Goal: Information Seeking & Learning: Compare options

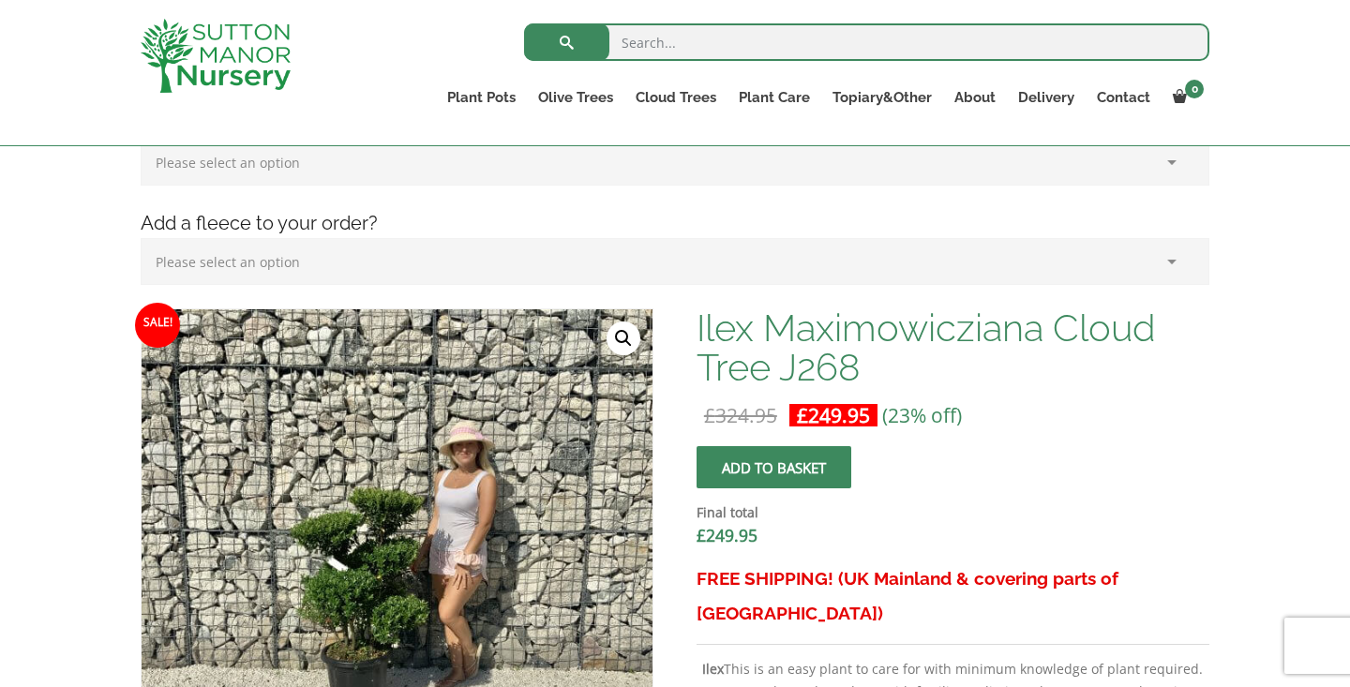
scroll to position [474, 0]
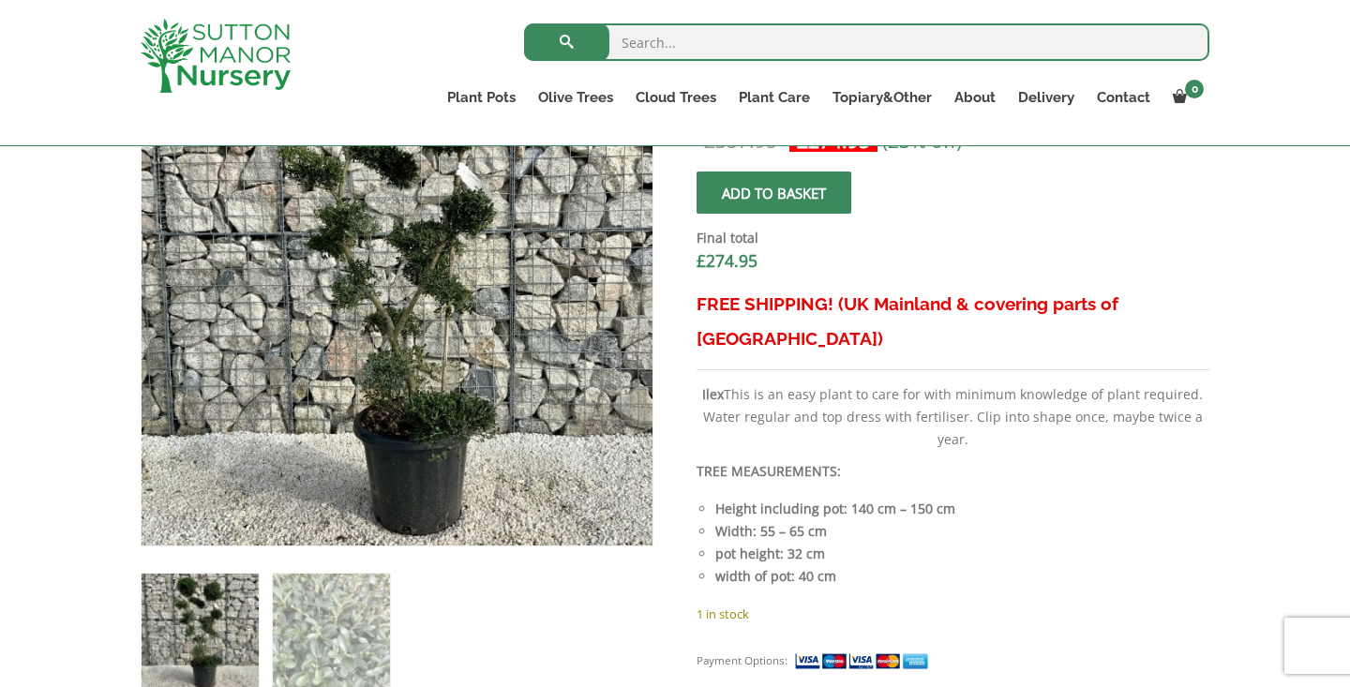
scroll to position [699, 0]
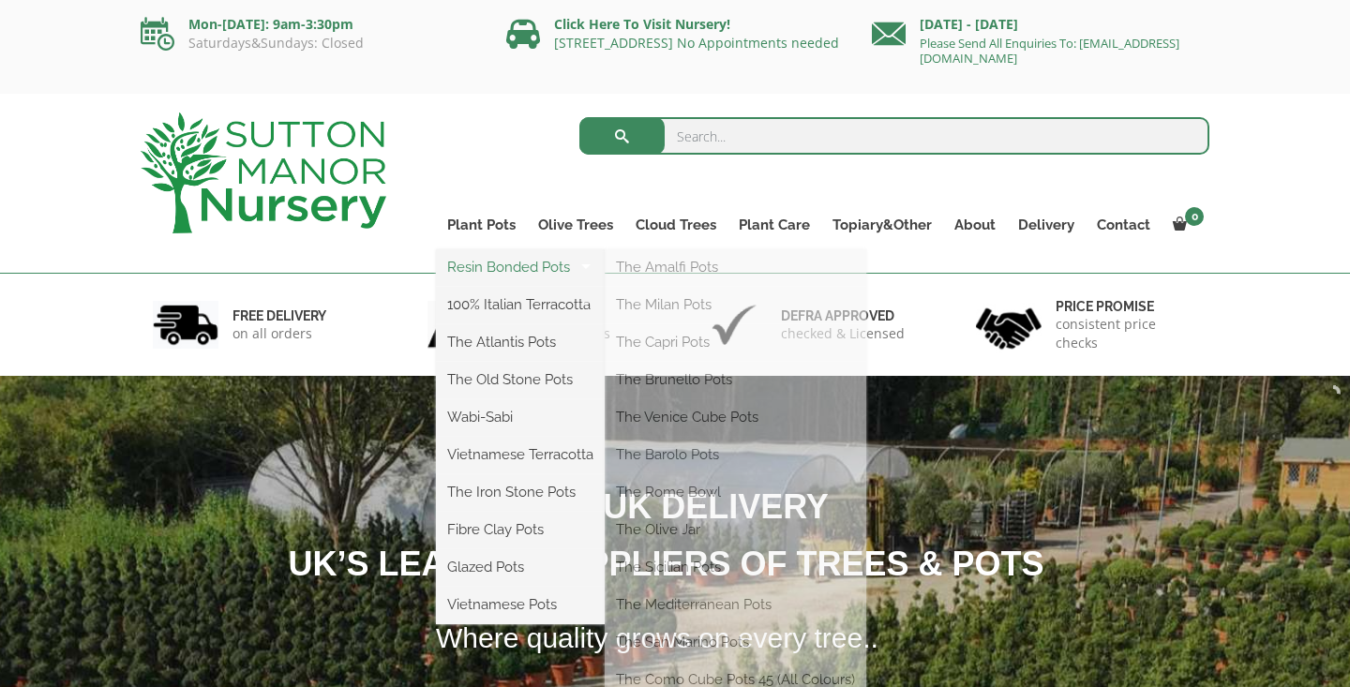
click at [476, 263] on link "Resin Bonded Pots" at bounding box center [520, 267] width 169 height 28
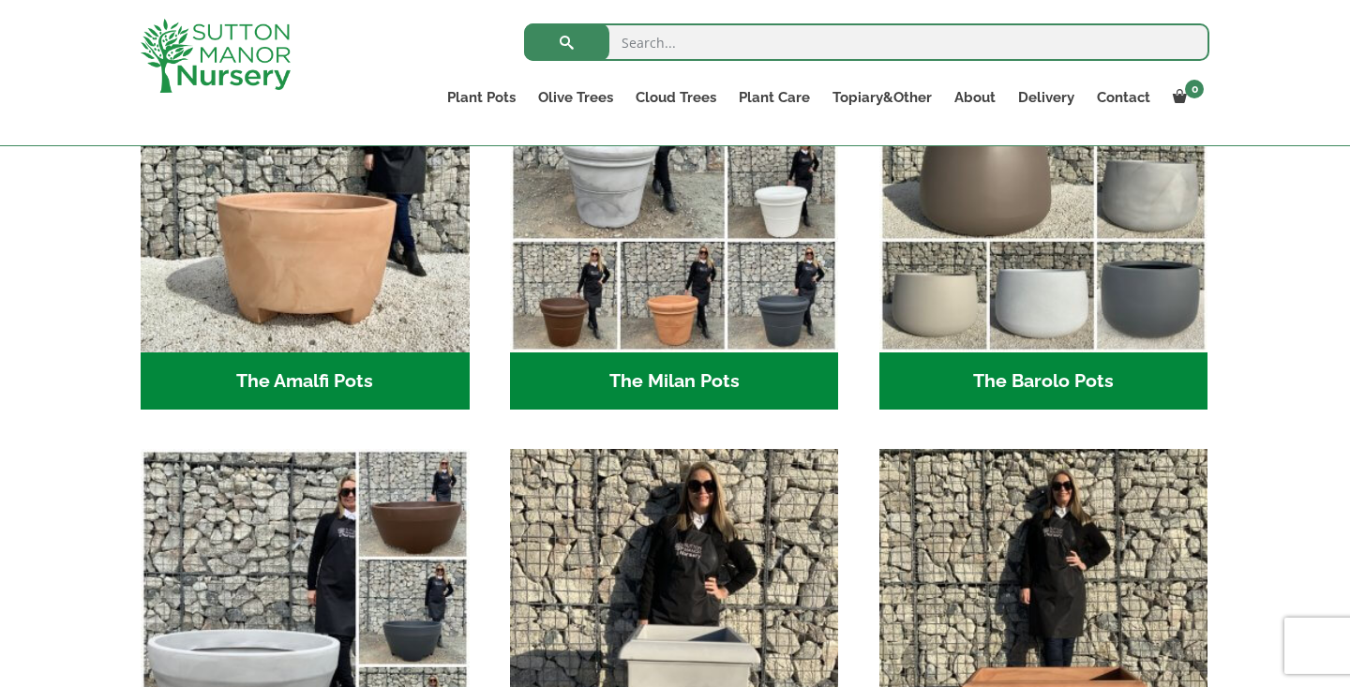
scroll to position [657, 0]
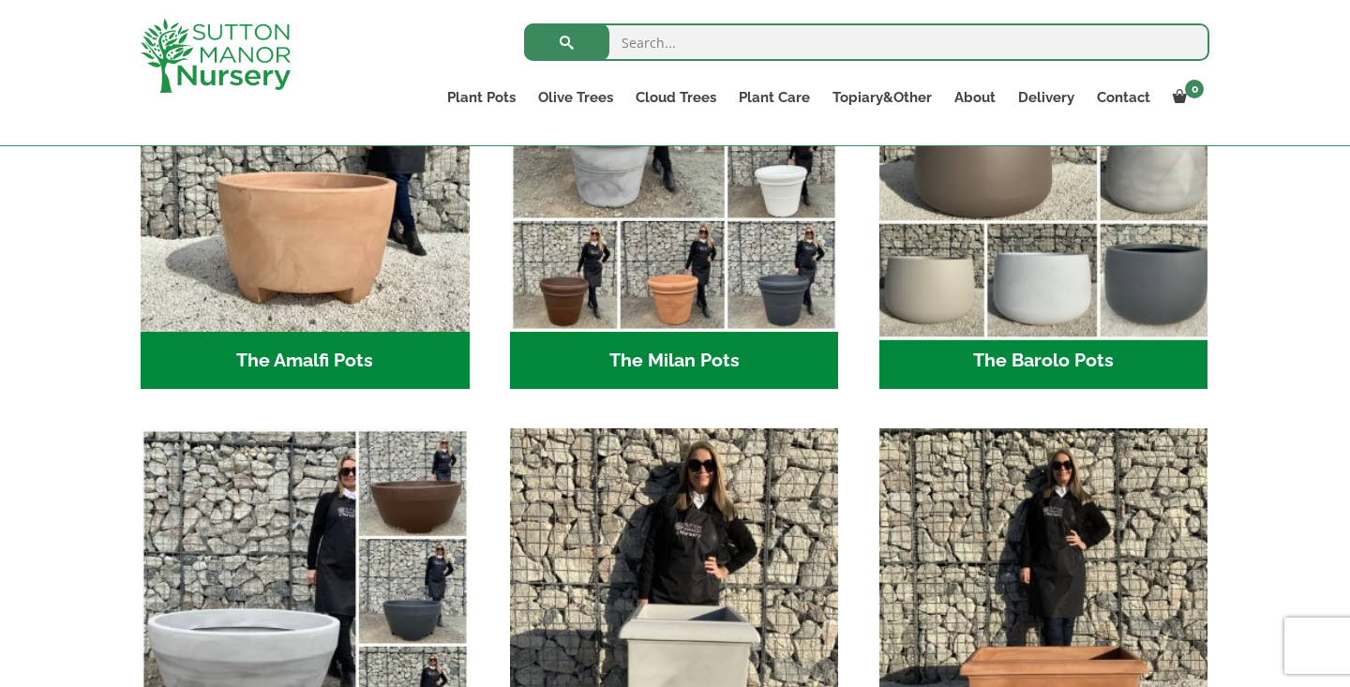
click at [980, 234] on img "Visit product category The Barolo Pots" at bounding box center [1043, 166] width 345 height 345
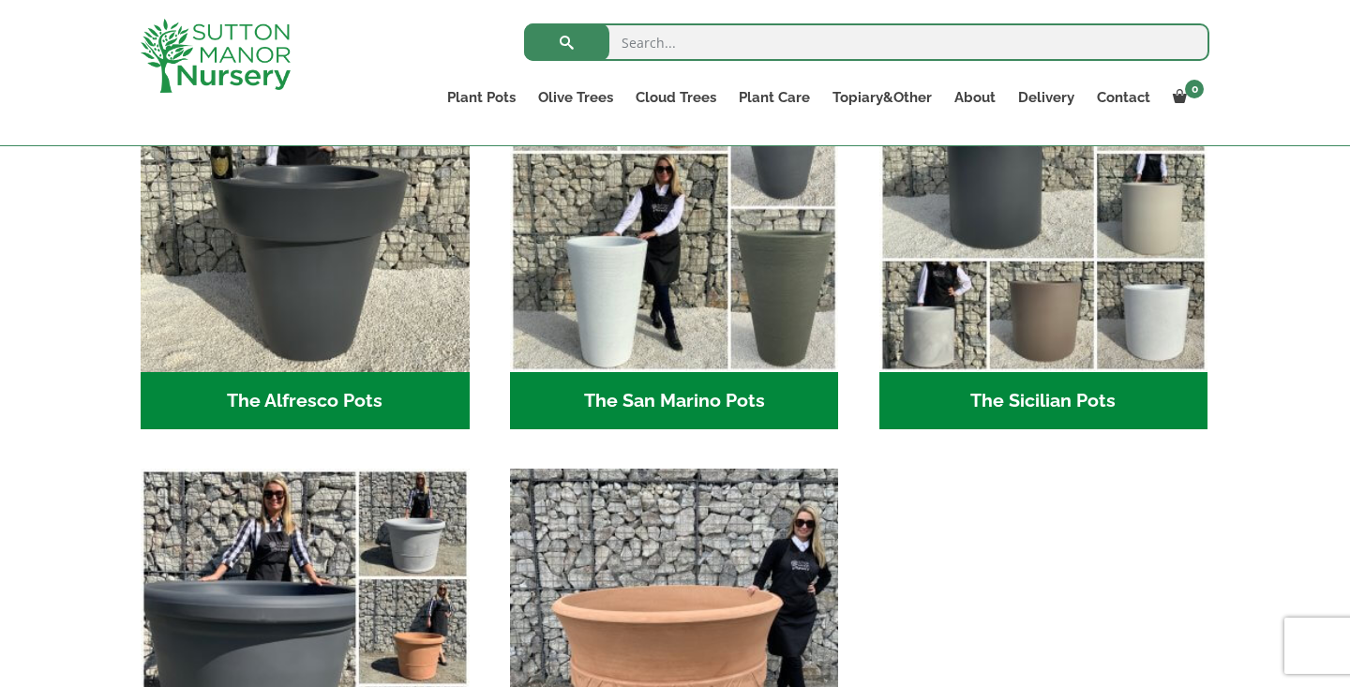
scroll to position [2331, 0]
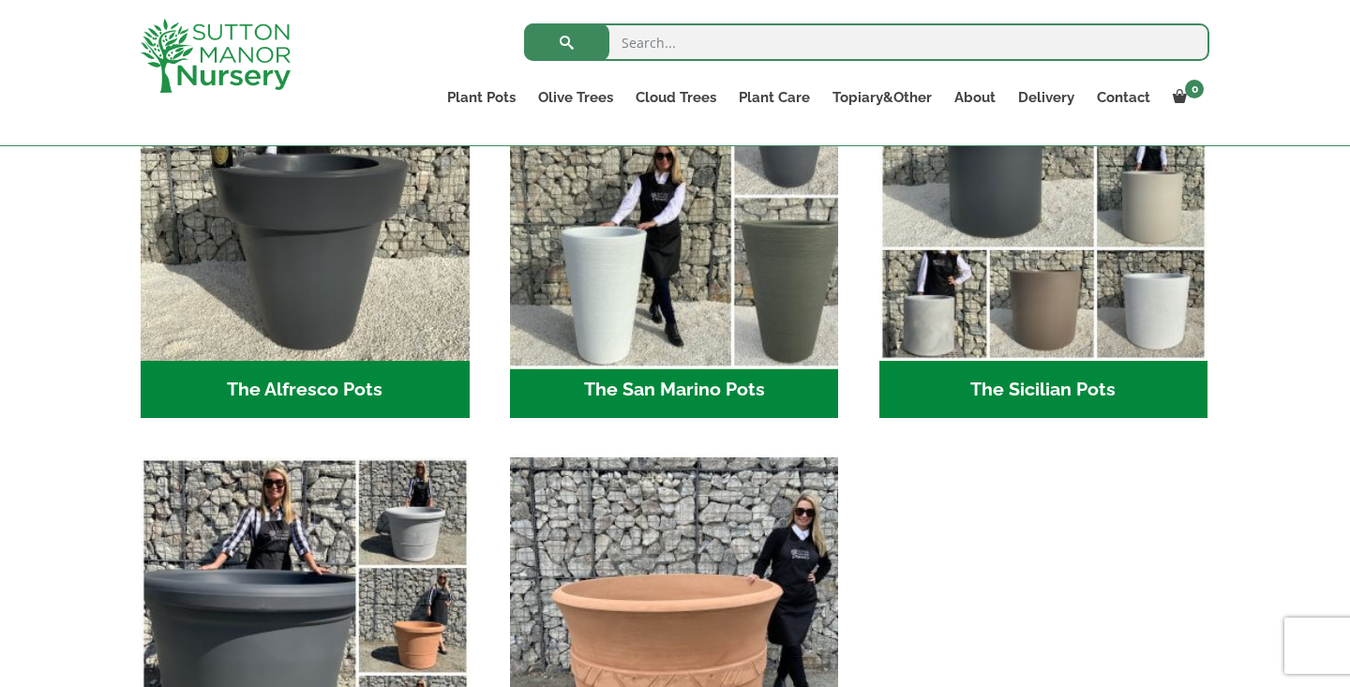
click at [702, 292] on img "Visit product category The San Marino Pots" at bounding box center [674, 196] width 345 height 345
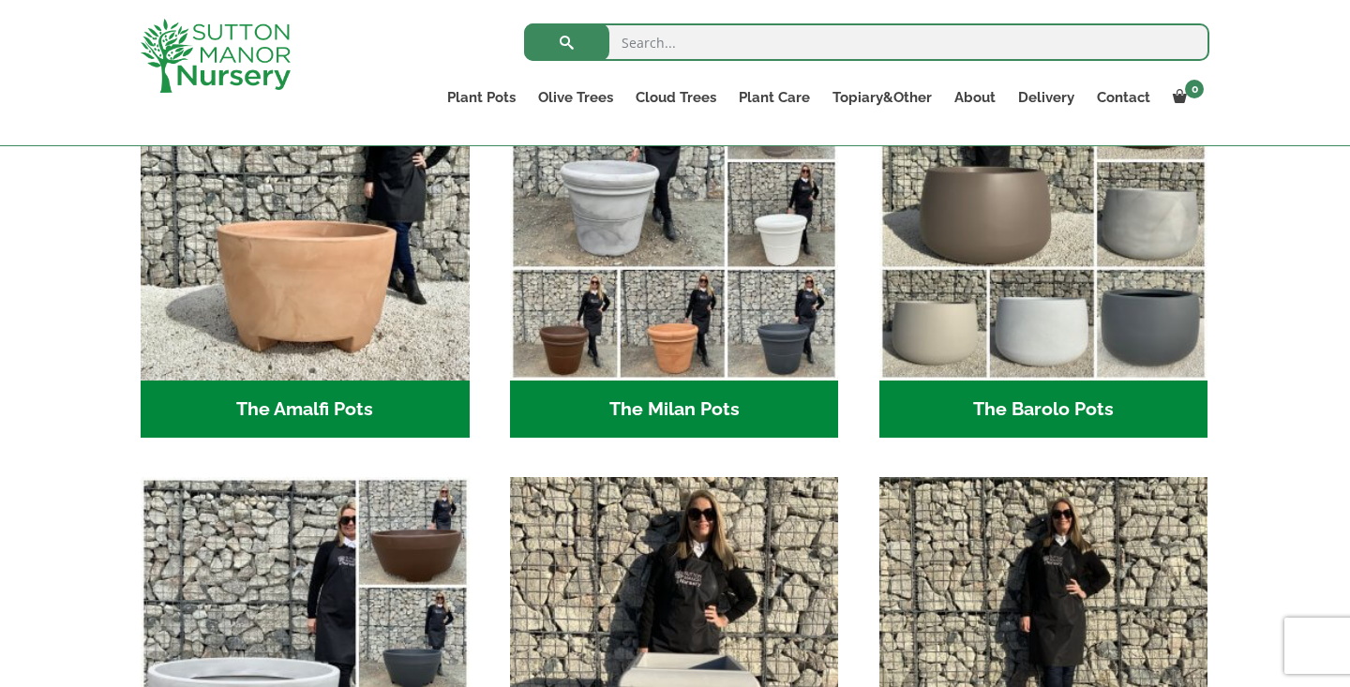
scroll to position [608, 0]
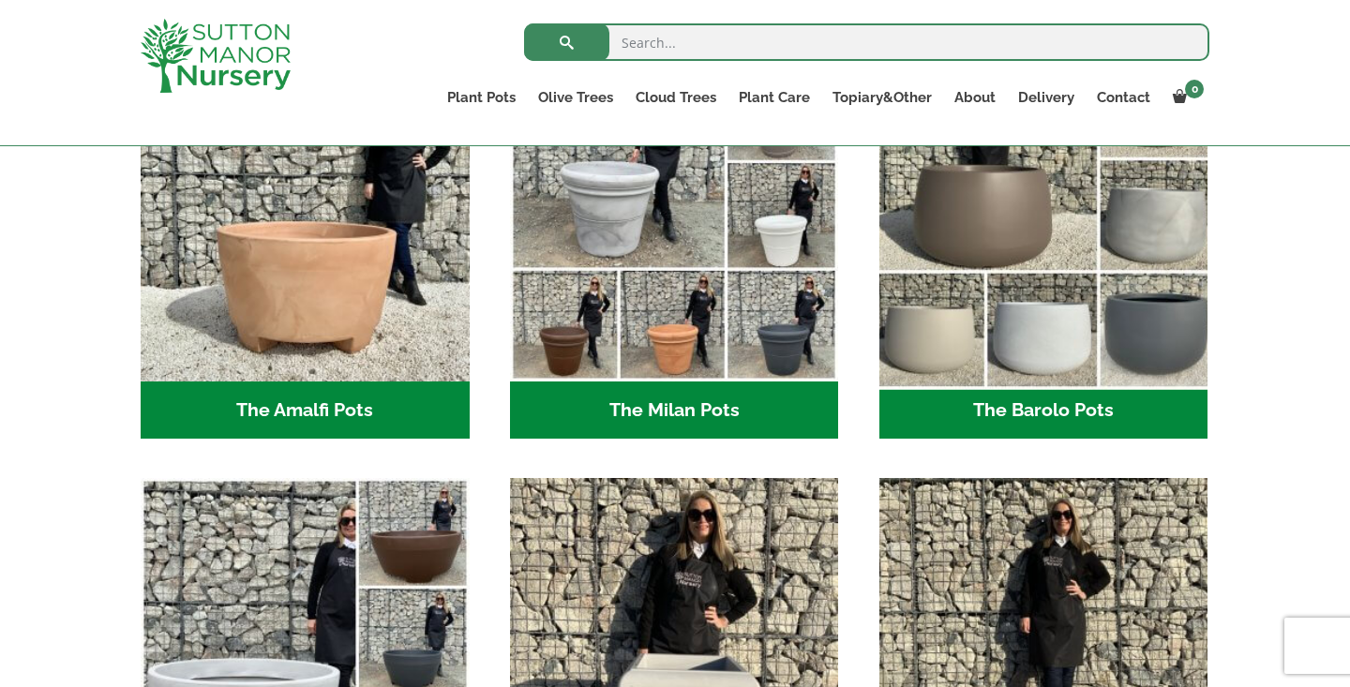
click at [1082, 304] on img "Visit product category The Barolo Pots" at bounding box center [1043, 216] width 345 height 345
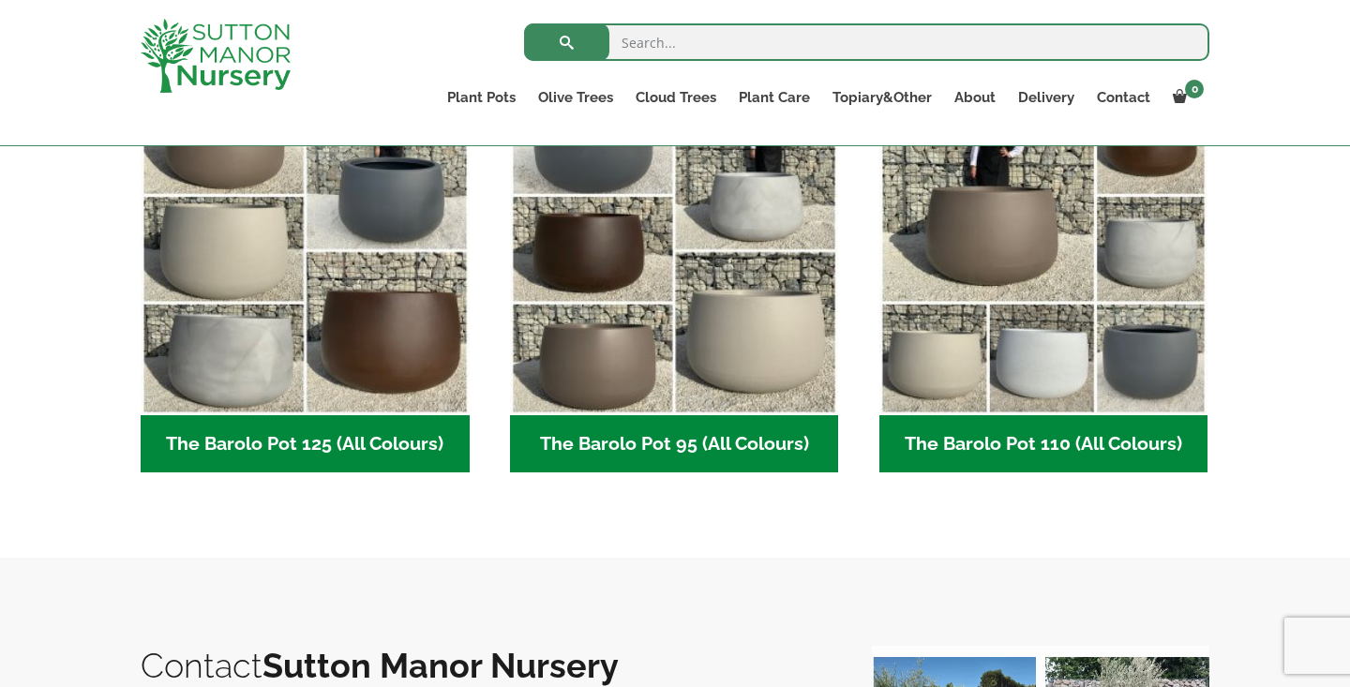
scroll to position [979, 0]
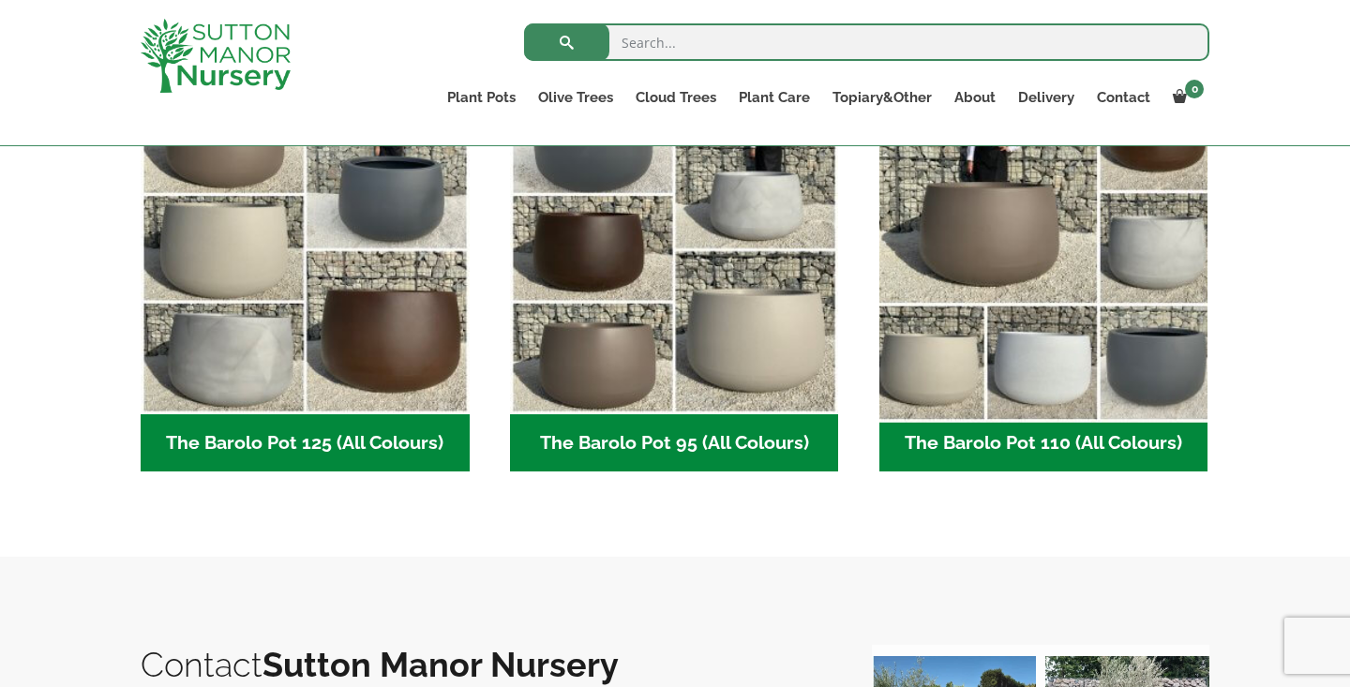
click at [992, 373] on img "Visit product category The Barolo Pot 110 (All Colours)" at bounding box center [1043, 250] width 345 height 345
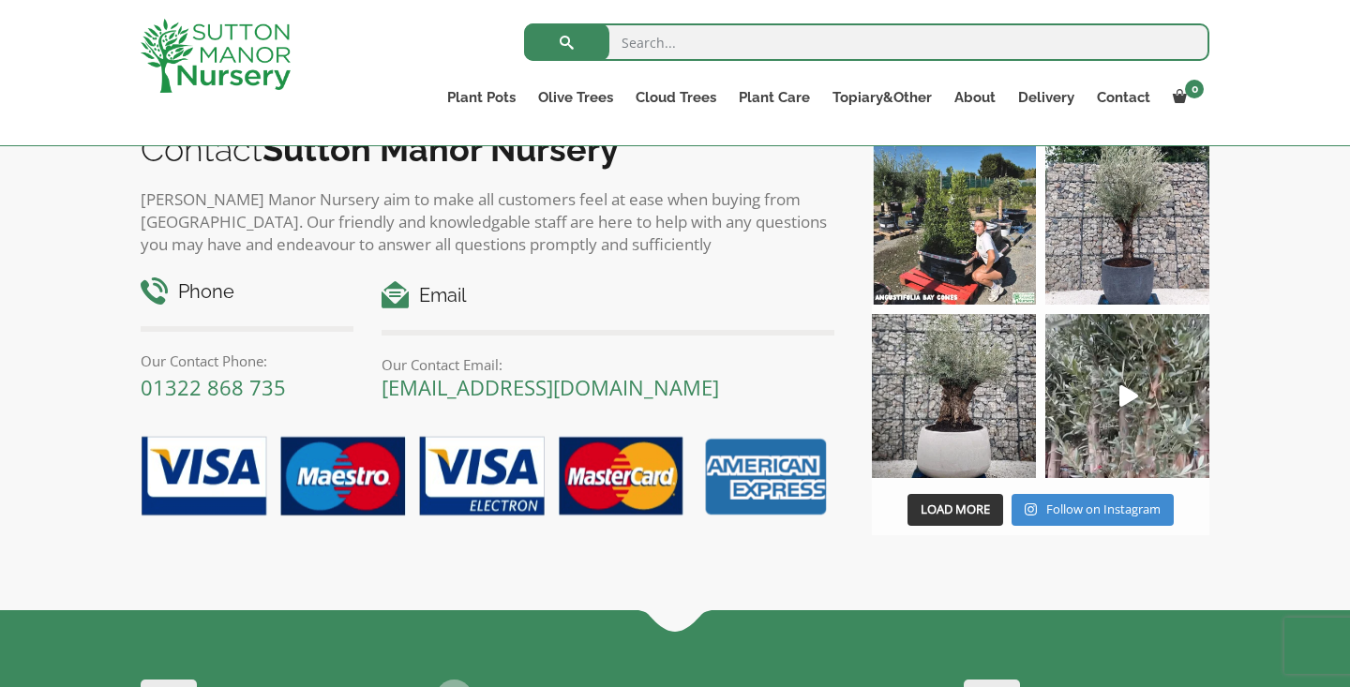
scroll to position [1702, 0]
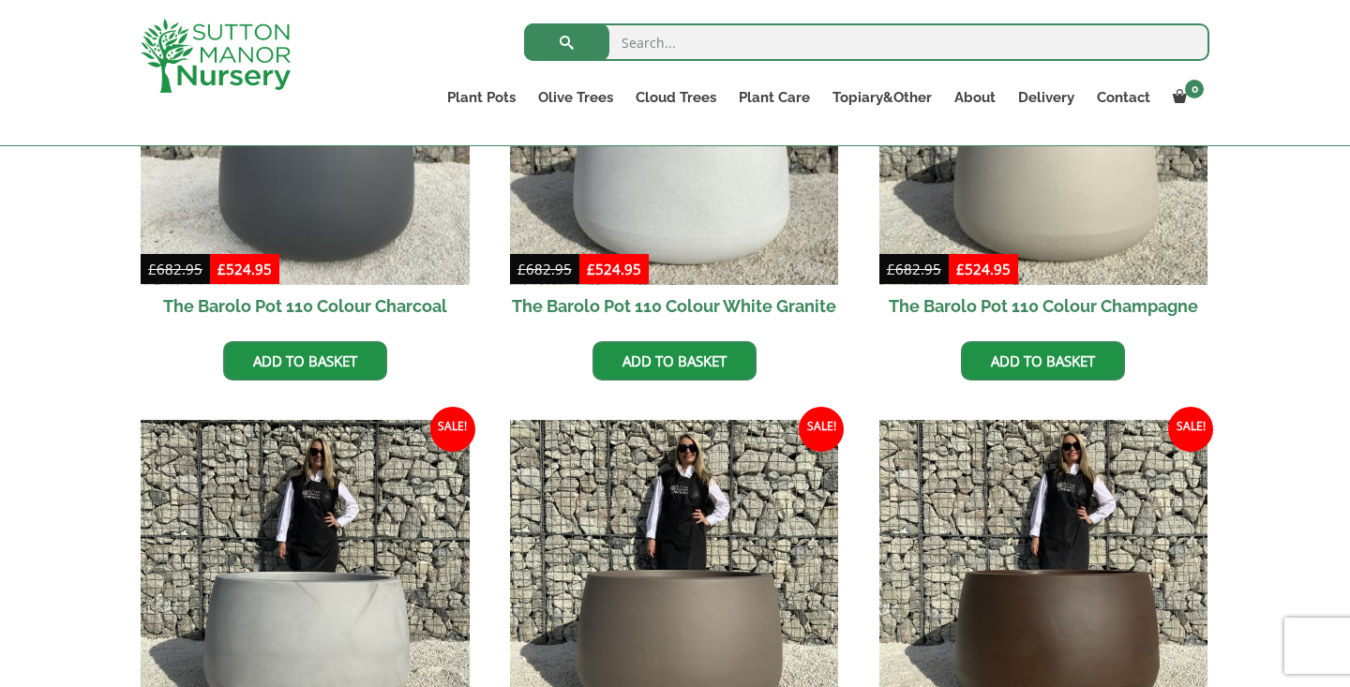
scroll to position [658, 0]
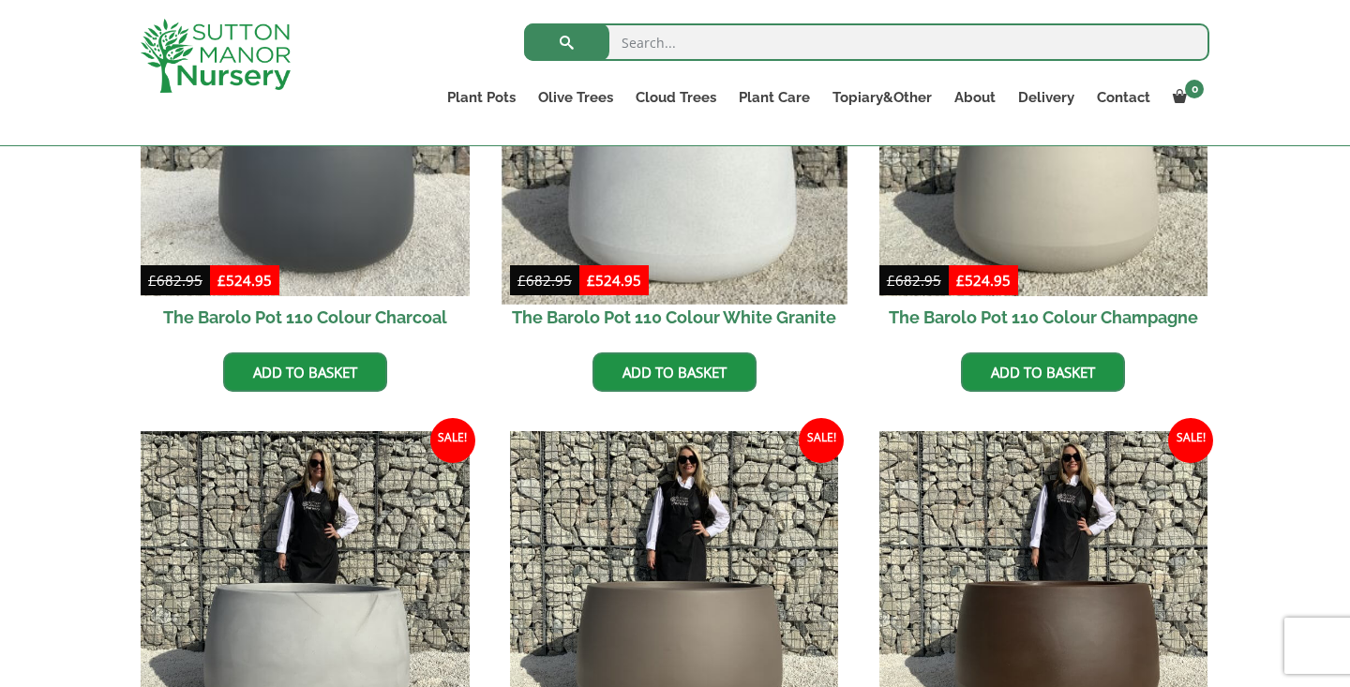
click at [738, 213] on img at bounding box center [674, 131] width 345 height 345
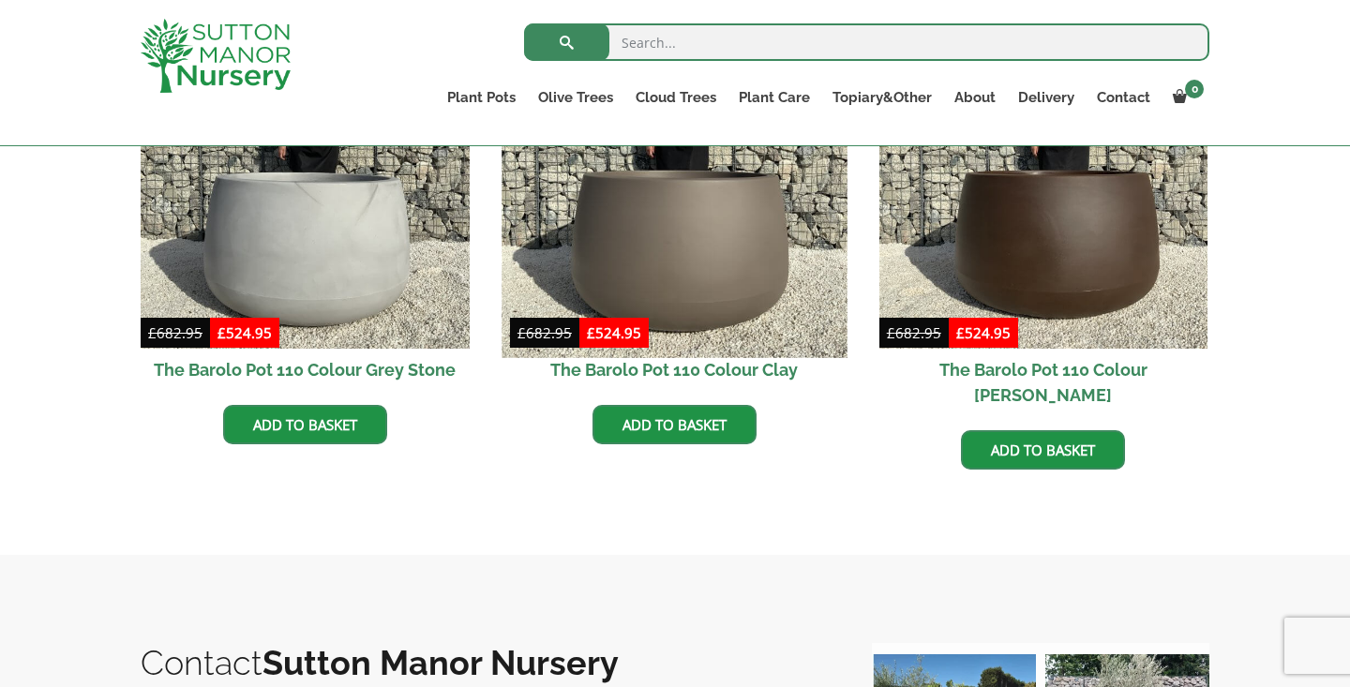
scroll to position [1203, 0]
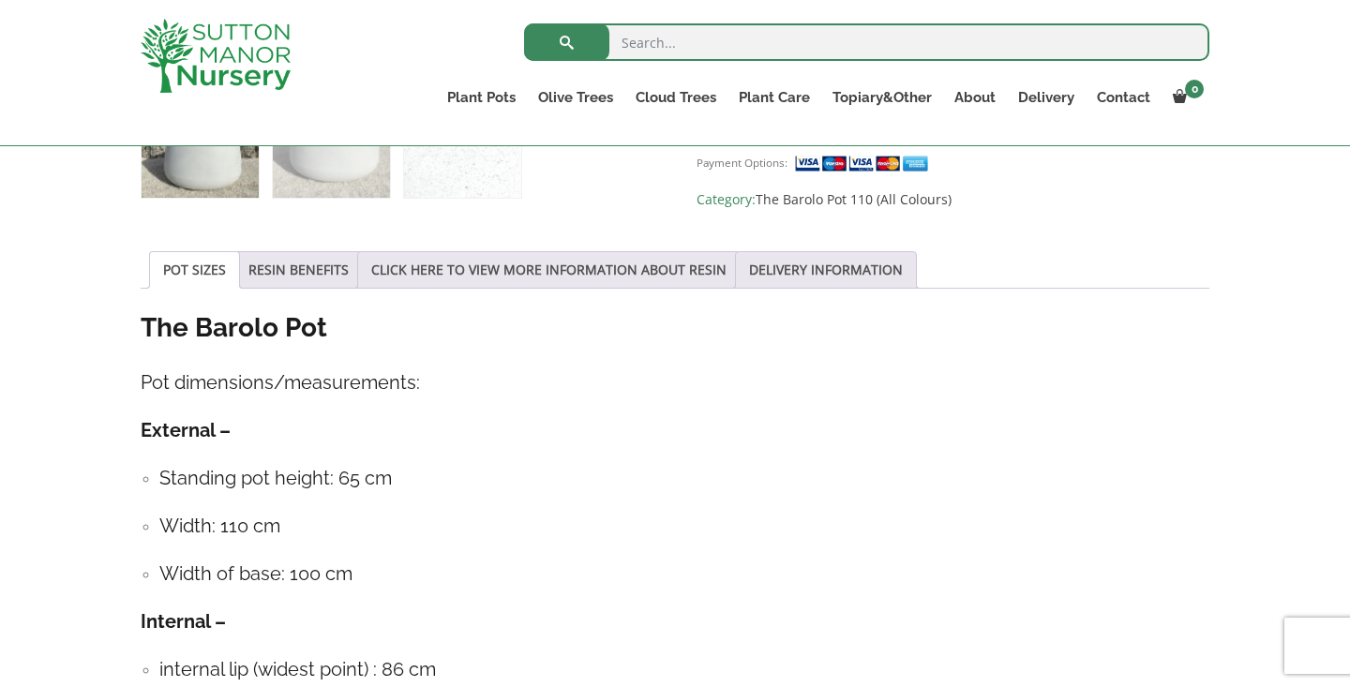
scroll to position [895, 0]
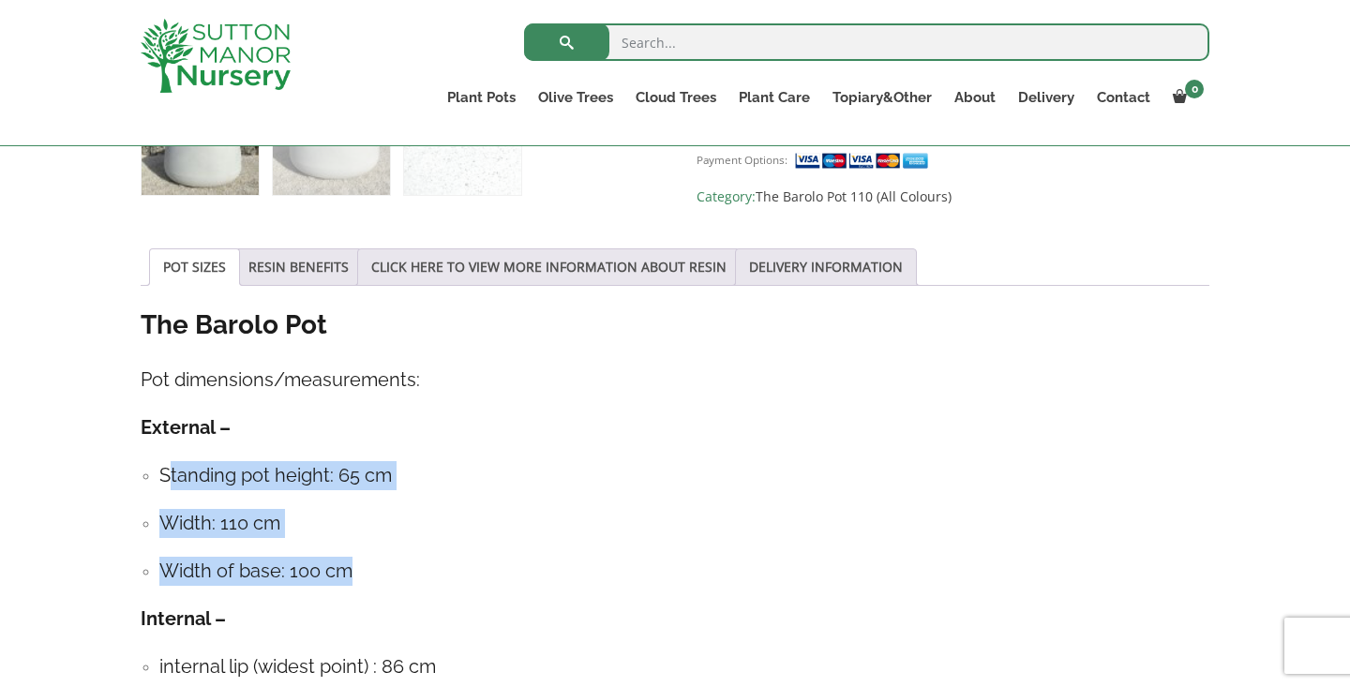
drag, startPoint x: 170, startPoint y: 475, endPoint x: 351, endPoint y: 562, distance: 200.5
click at [351, 562] on ul "Standing pot height: 65 cm Width: 110 cm Width of base: 100 cm" at bounding box center [675, 523] width 1069 height 125
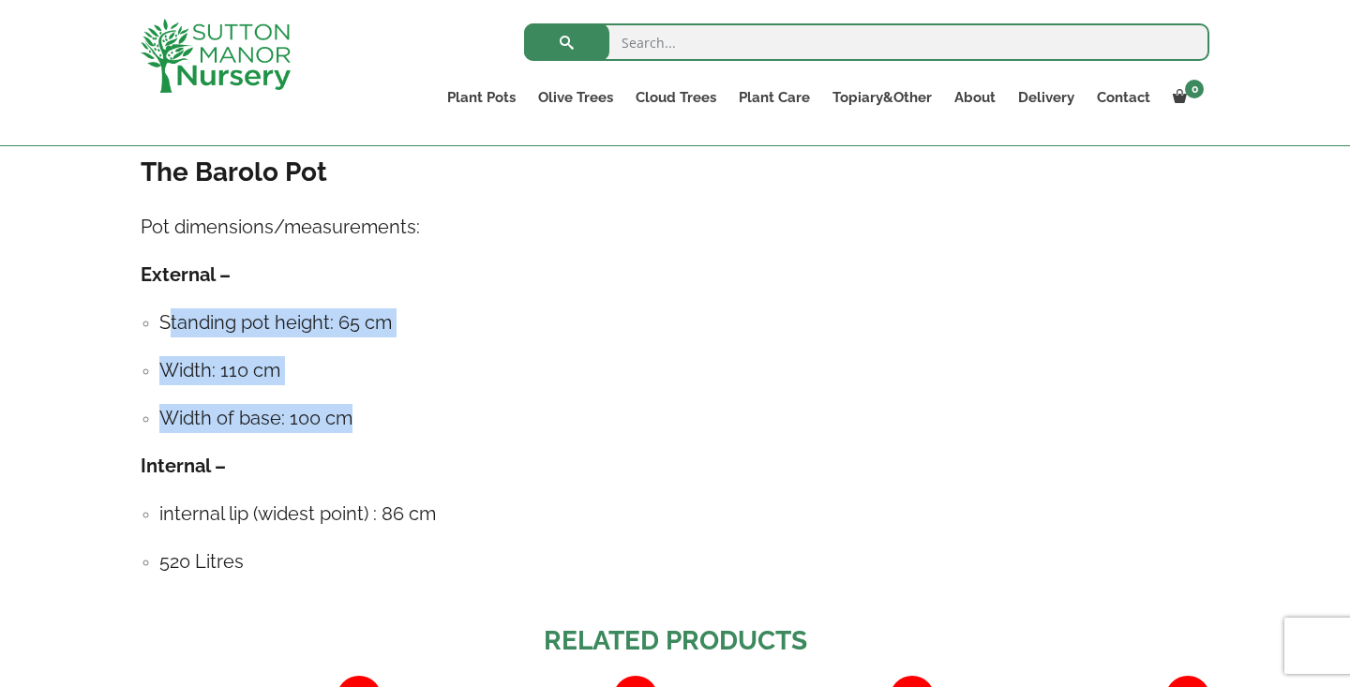
scroll to position [1049, 0]
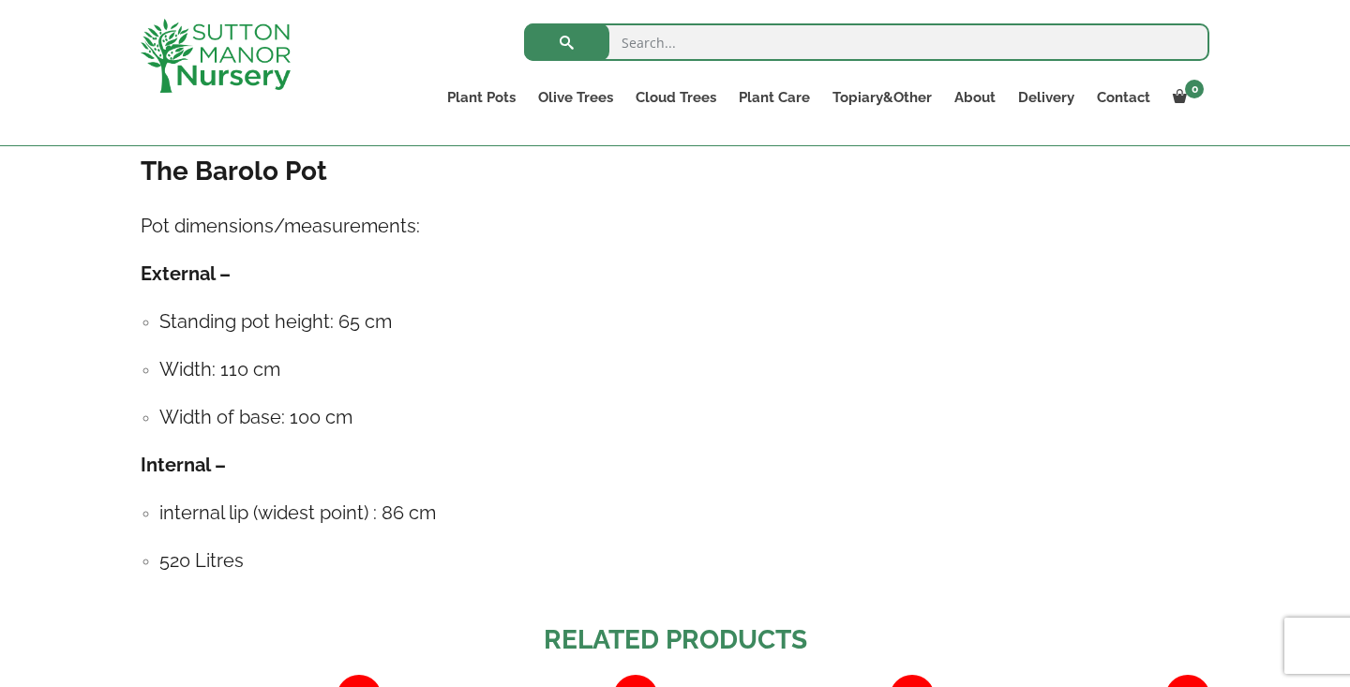
drag, startPoint x: 146, startPoint y: 227, endPoint x: 267, endPoint y: 561, distance: 355.0
click at [267, 561] on div "The Barolo Pot Pot dimensions/measurements: External – Standing pot height: 65 …" at bounding box center [675, 374] width 1069 height 441
drag, startPoint x: 143, startPoint y: 274, endPoint x: 264, endPoint y: 550, distance: 301.9
click at [264, 550] on div "The Barolo Pot Pot dimensions/measurements: External – Standing pot height: 65 …" at bounding box center [675, 374] width 1069 height 441
copy div "External – Standing pot height: 65 cm Width: 110 cm Width of base: 100 cm Inter…"
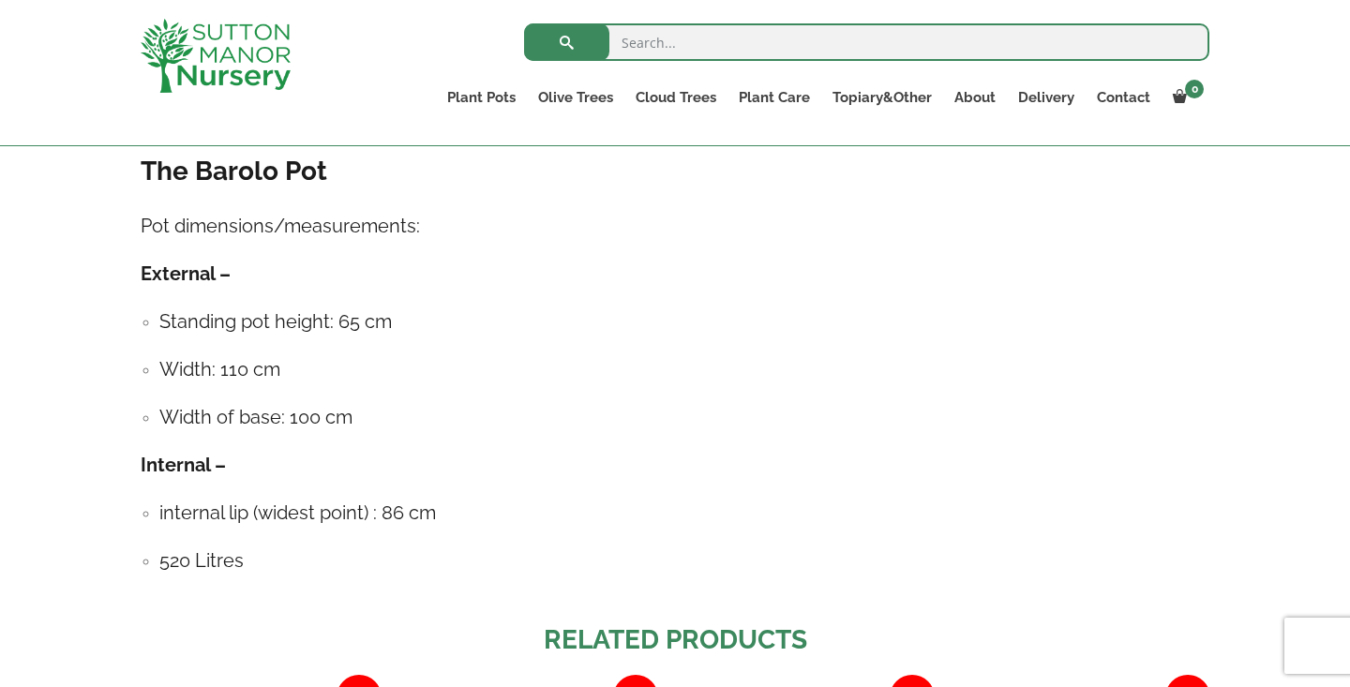
click at [428, 331] on h4 "Standing pot height: 65 cm" at bounding box center [684, 322] width 1050 height 29
click at [408, 348] on ul "Standing pot height: 65 cm Width: 110 cm Width of base: 100 cm" at bounding box center [675, 370] width 1069 height 125
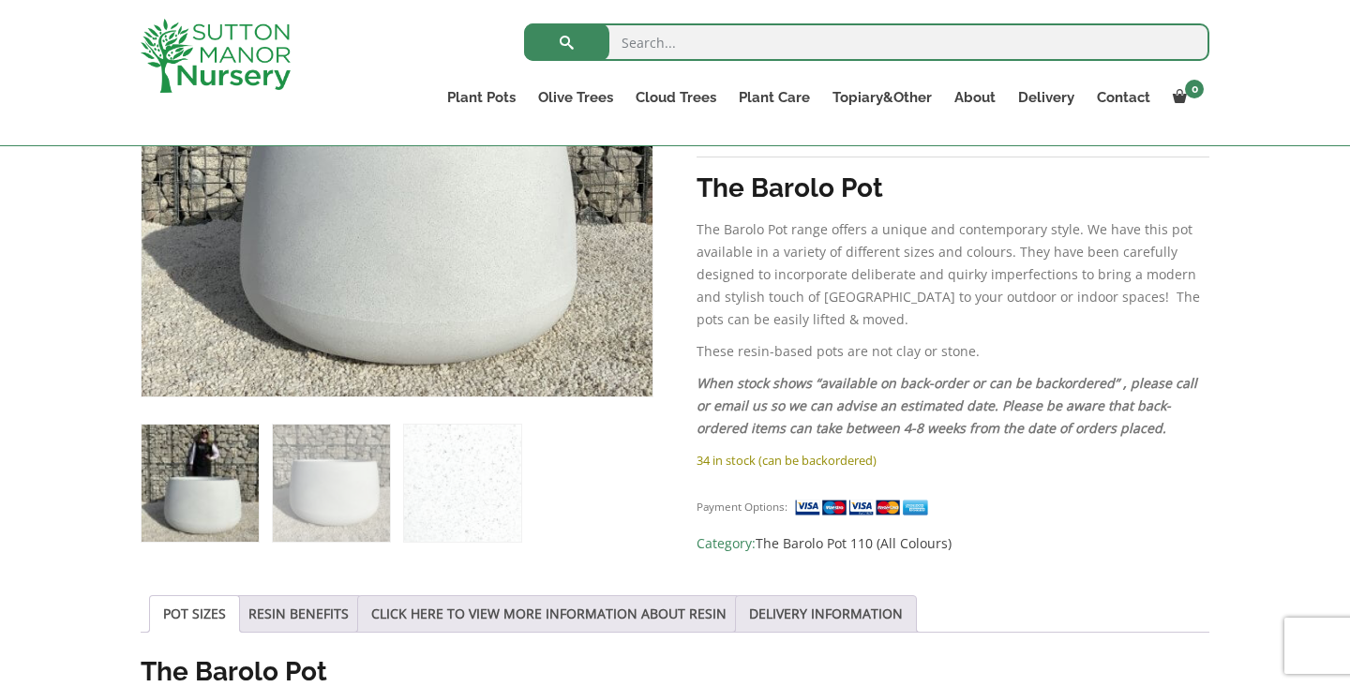
scroll to position [375, 0]
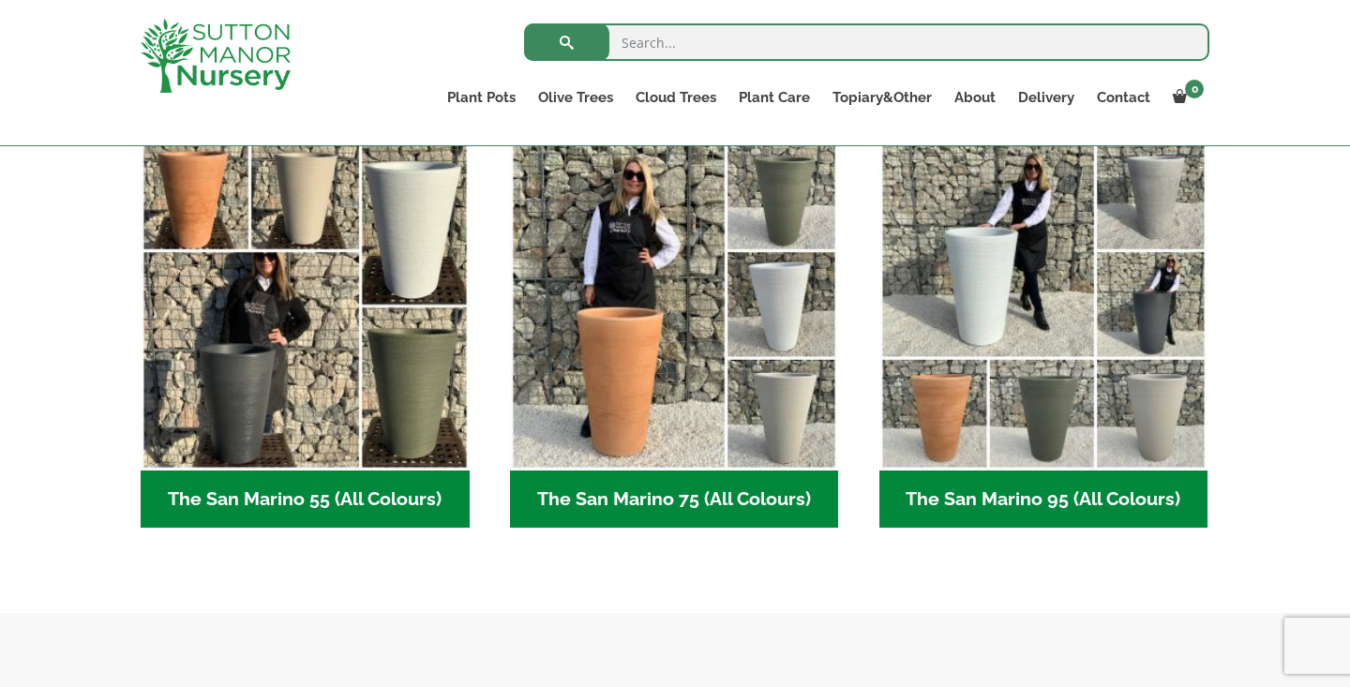
scroll to position [508, 0]
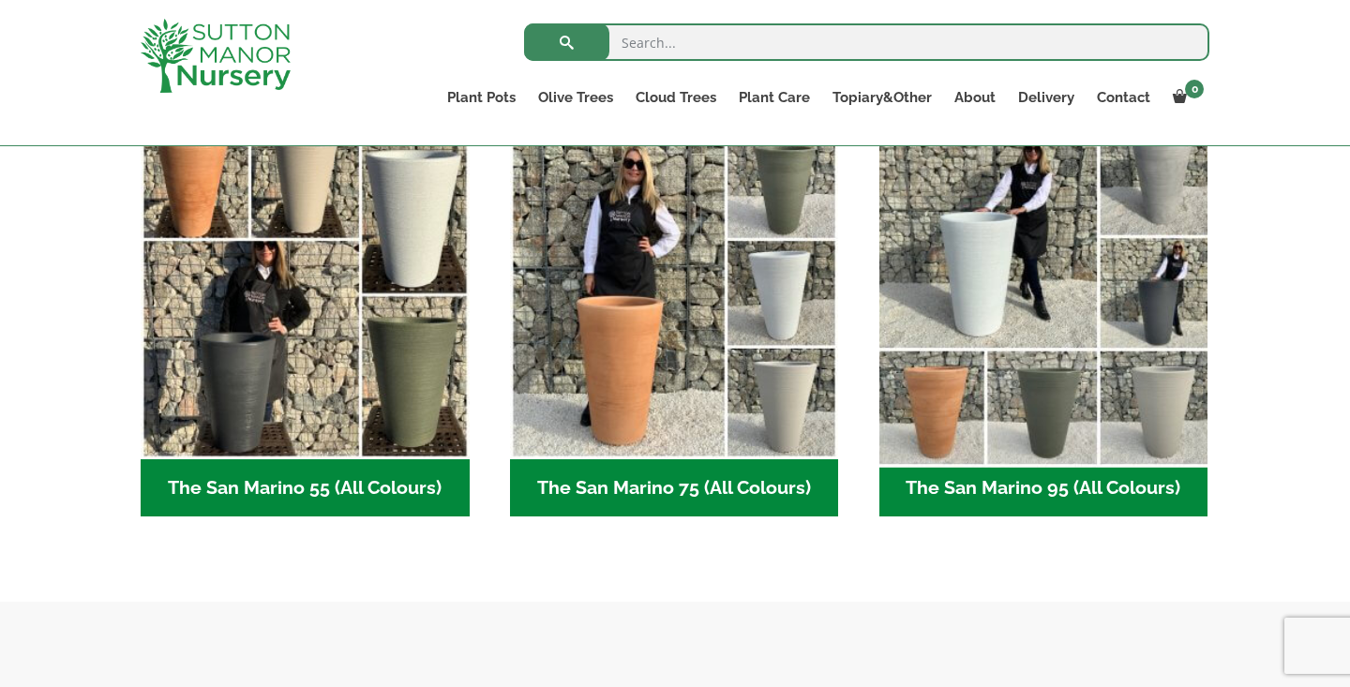
click at [1025, 390] on img "Visit product category The San Marino 95 (All Colours)" at bounding box center [1043, 294] width 345 height 345
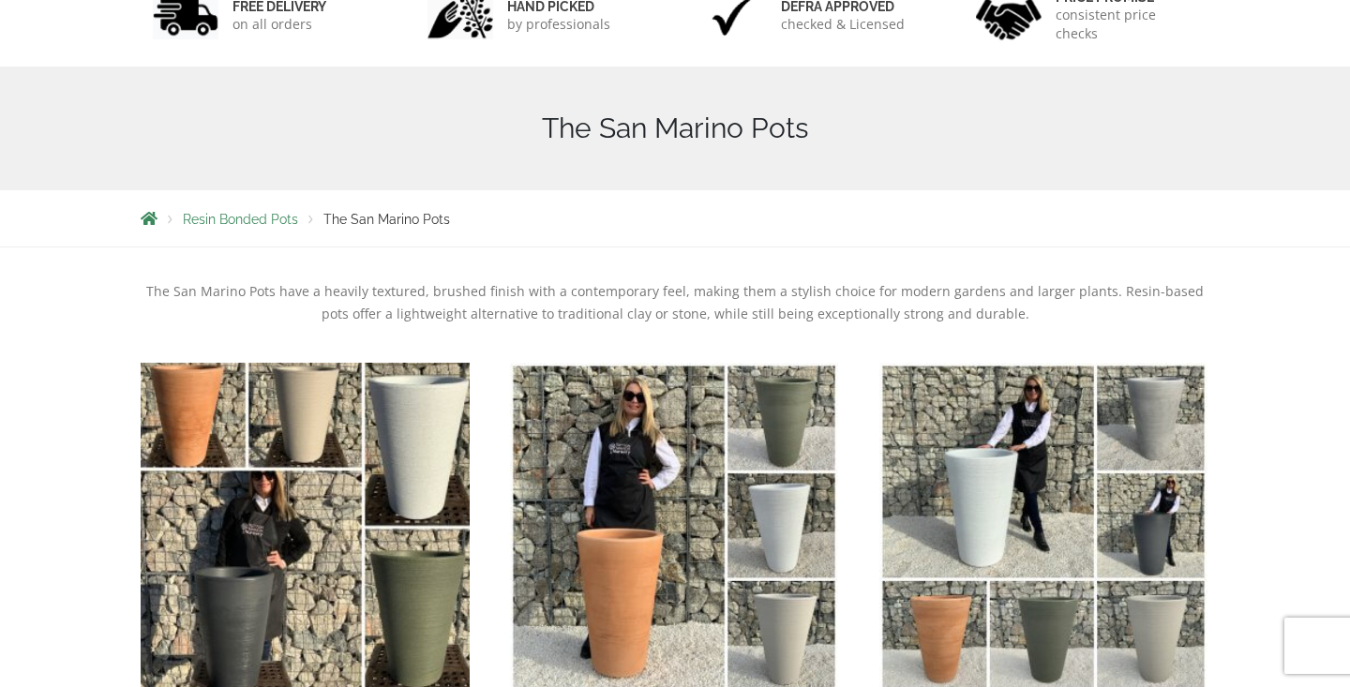
scroll to position [414, 0]
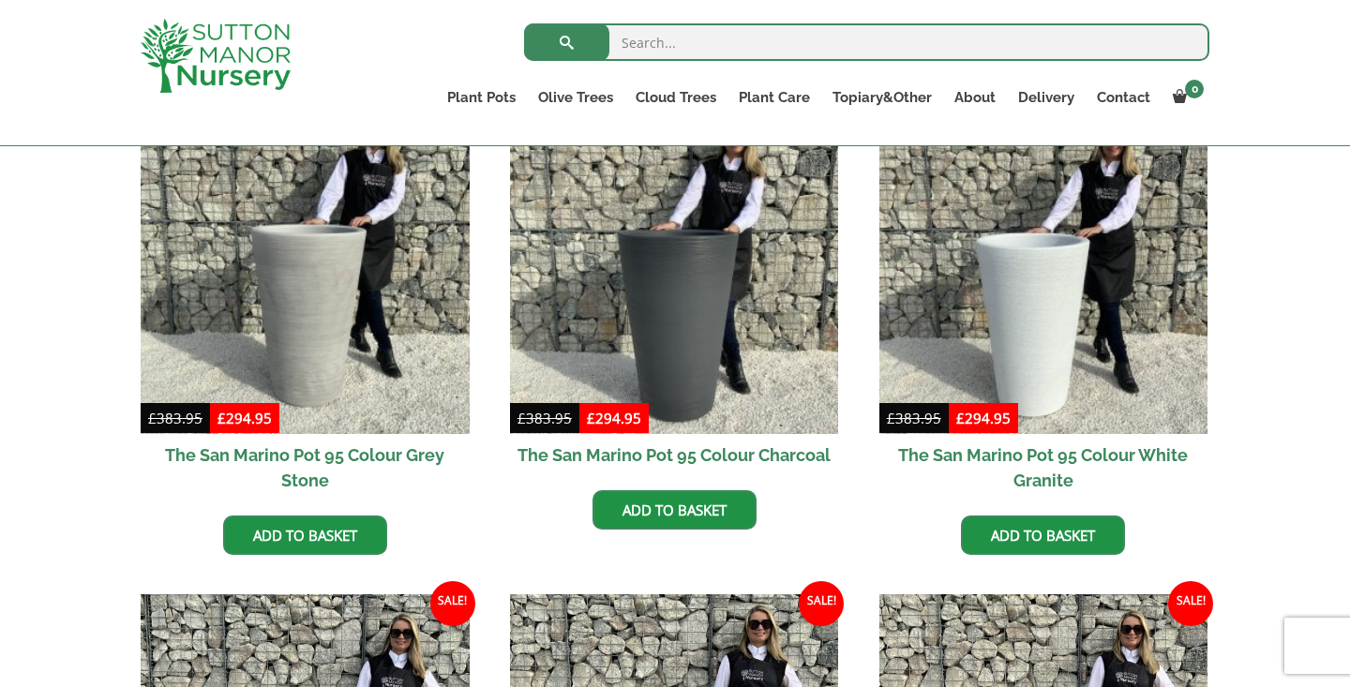
scroll to position [511, 0]
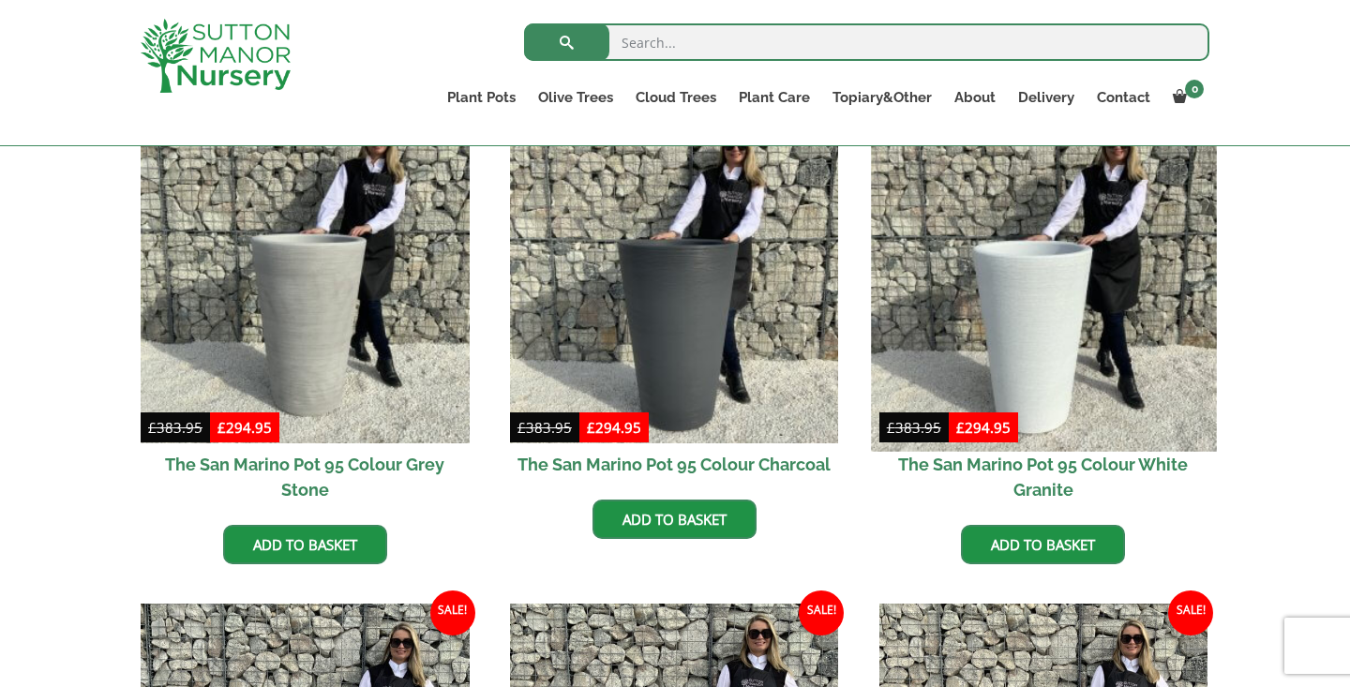
click at [1020, 324] on img at bounding box center [1043, 278] width 345 height 345
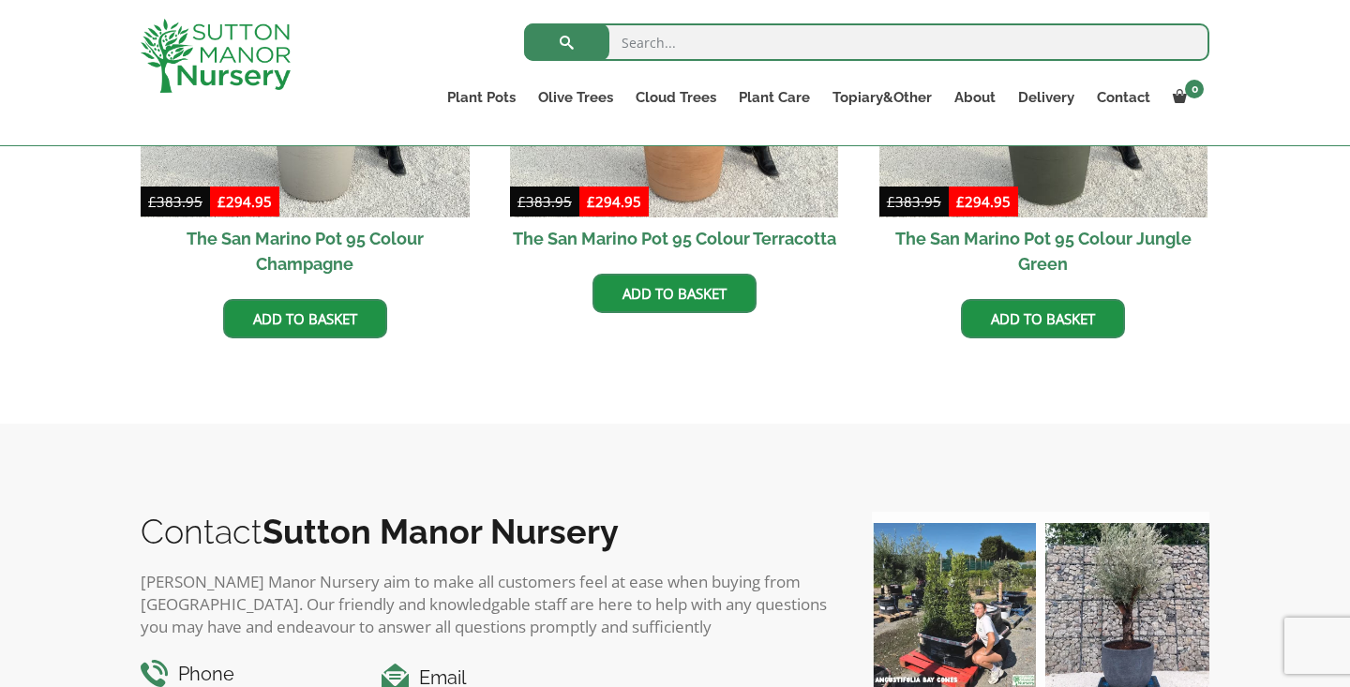
scroll to position [1254, 0]
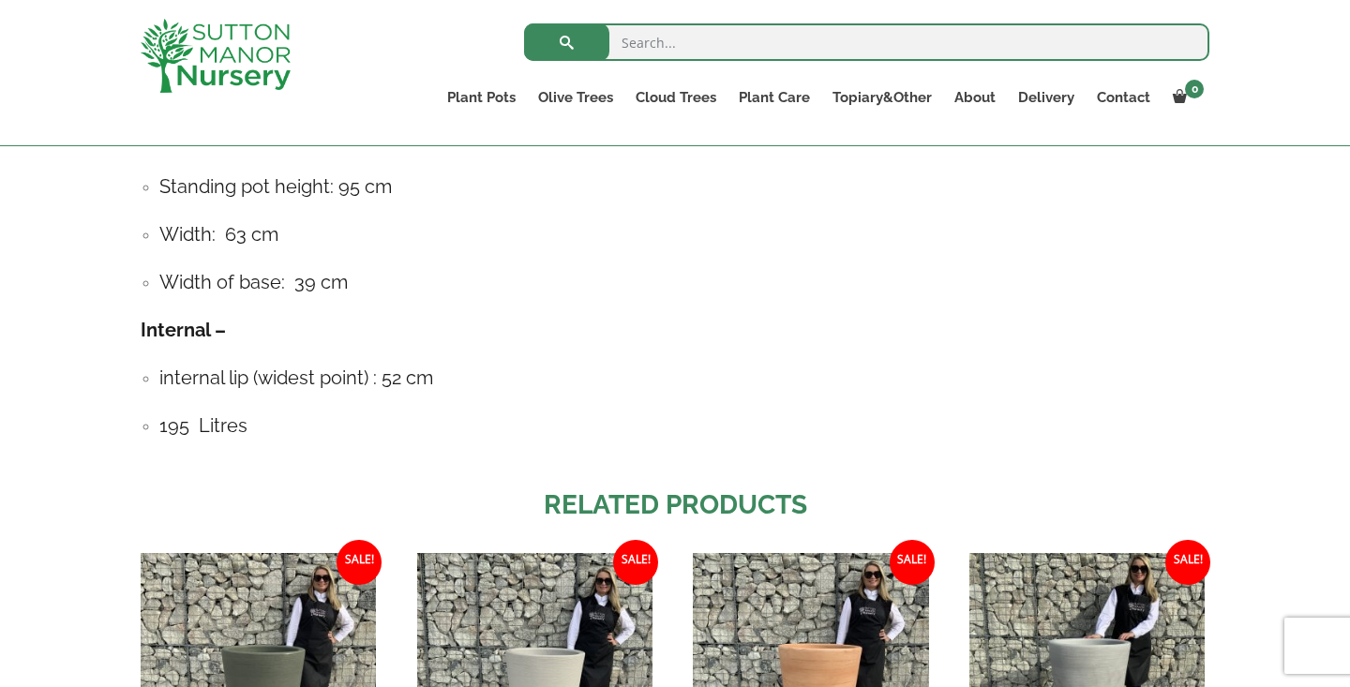
scroll to position [1505, 0]
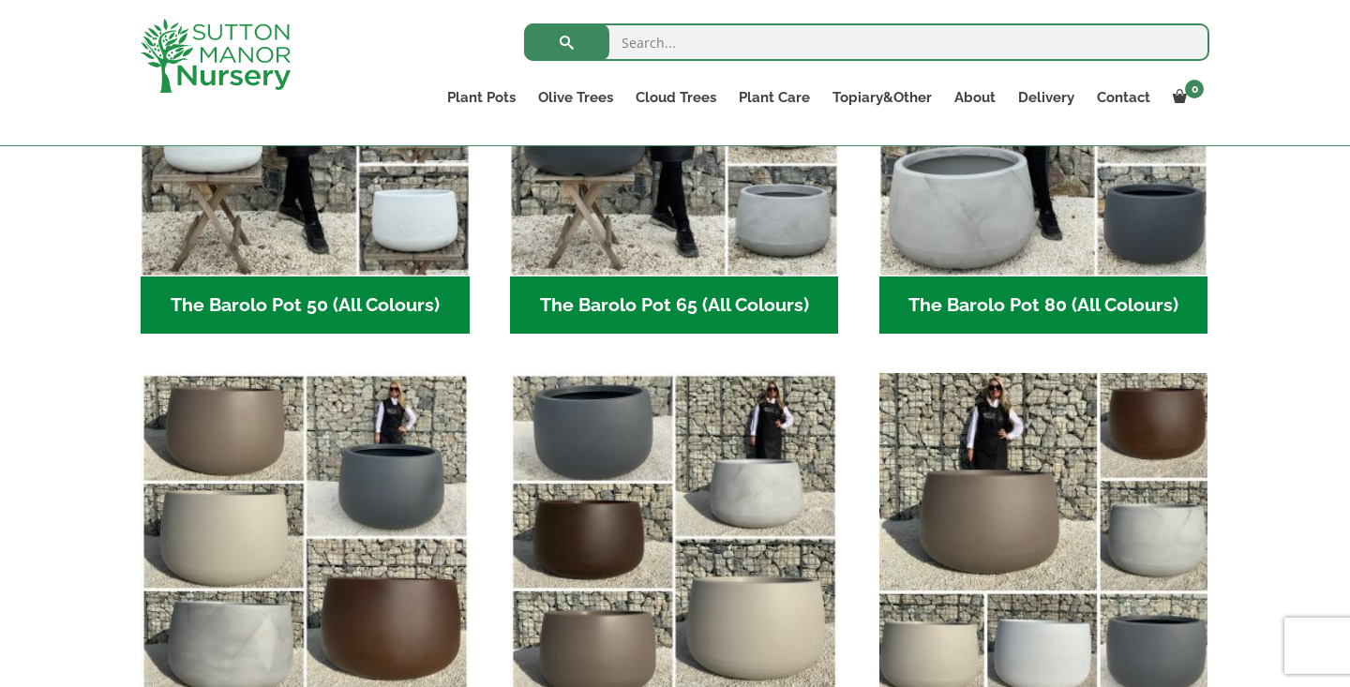
scroll to position [601, 0]
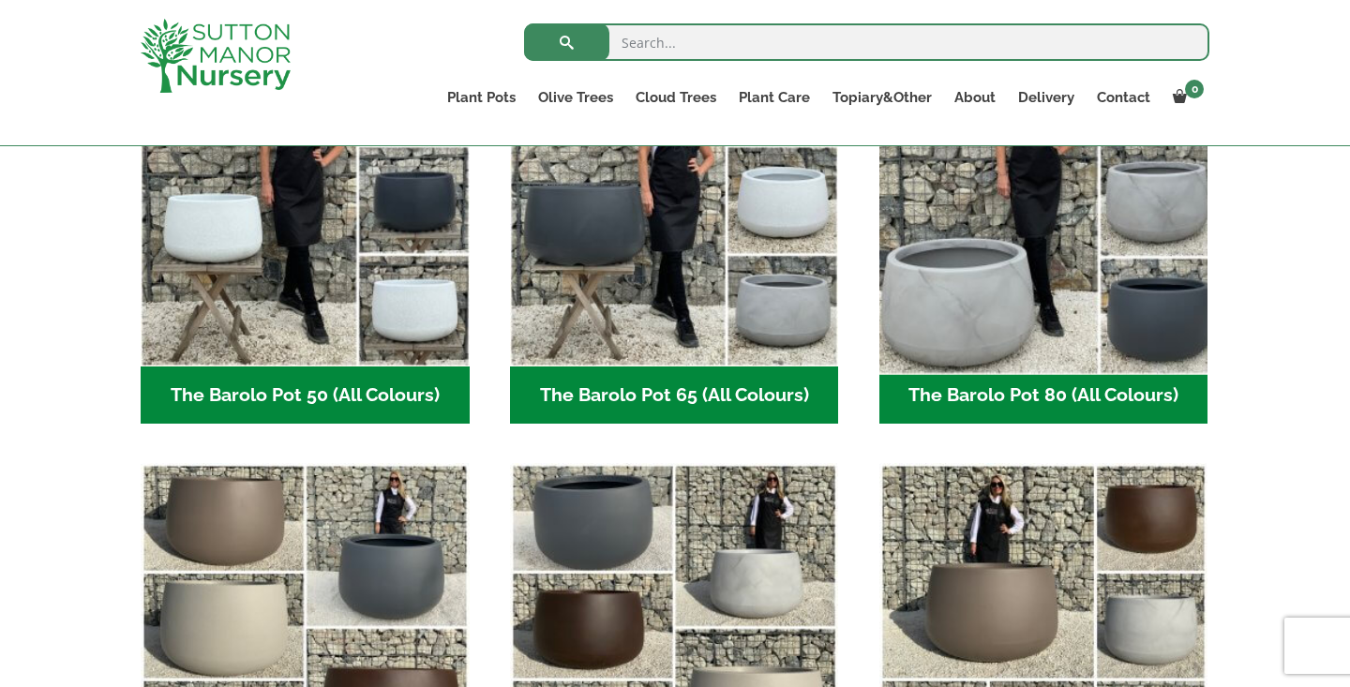
click at [1004, 335] on img "Visit product category The Barolo Pot 80 (All Colours)" at bounding box center [1043, 201] width 345 height 345
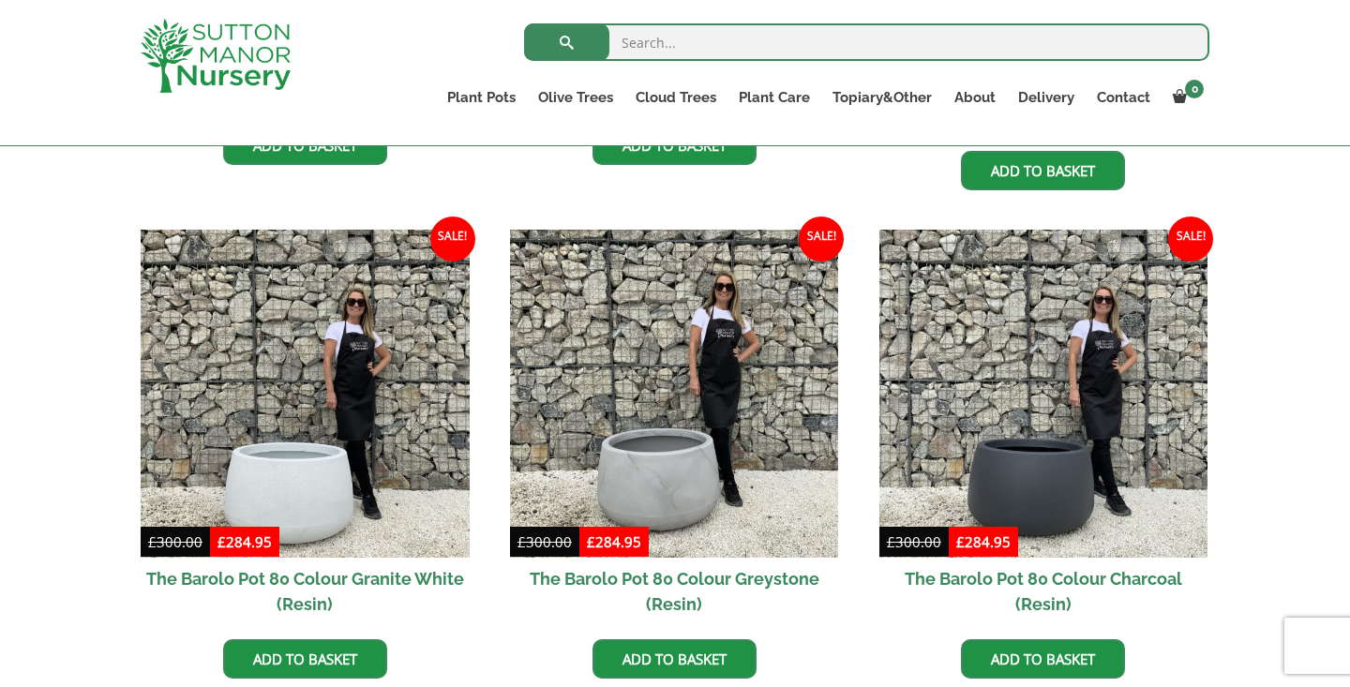
scroll to position [930, 0]
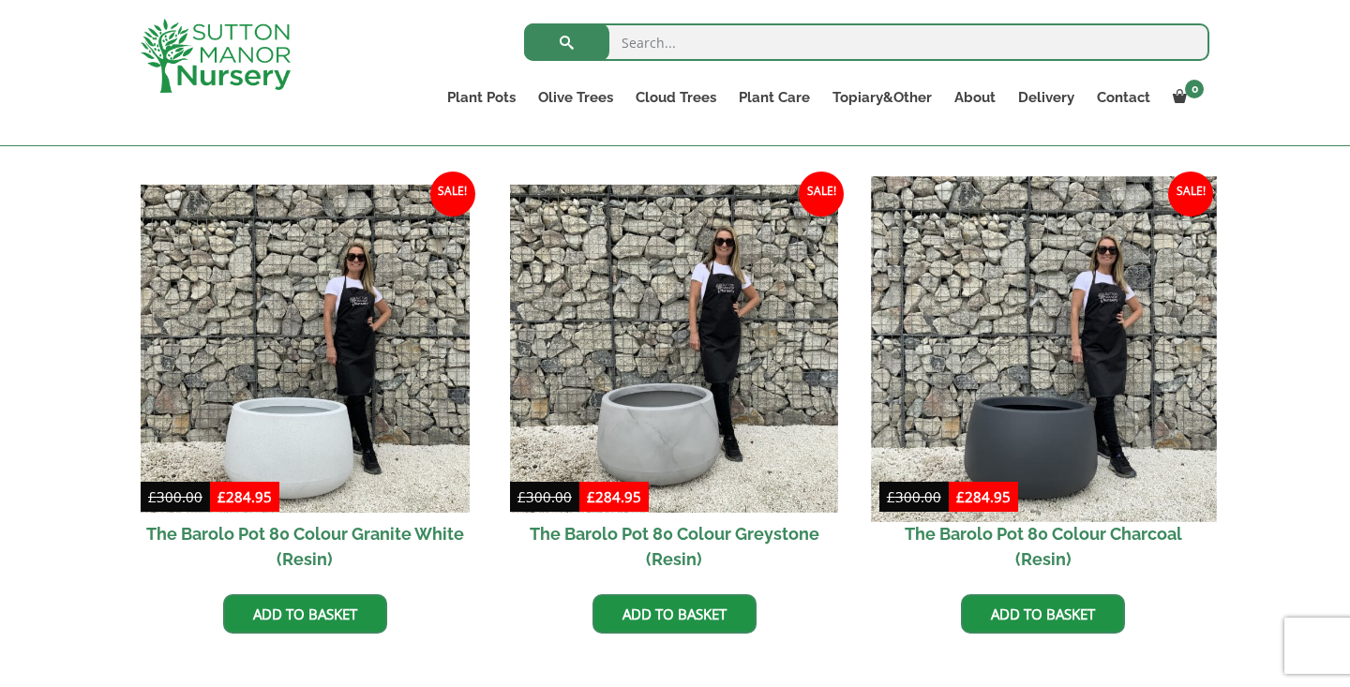
click at [1012, 439] on img at bounding box center [1043, 348] width 345 height 345
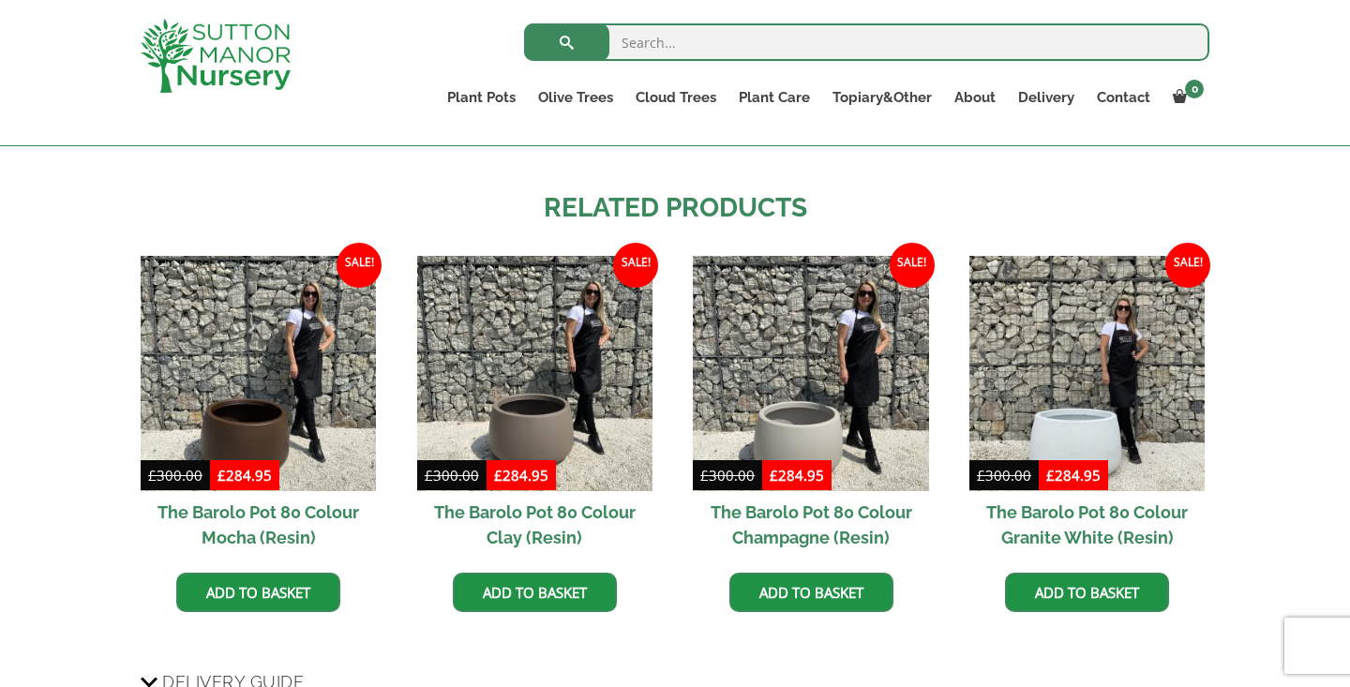
scroll to position [1435, 0]
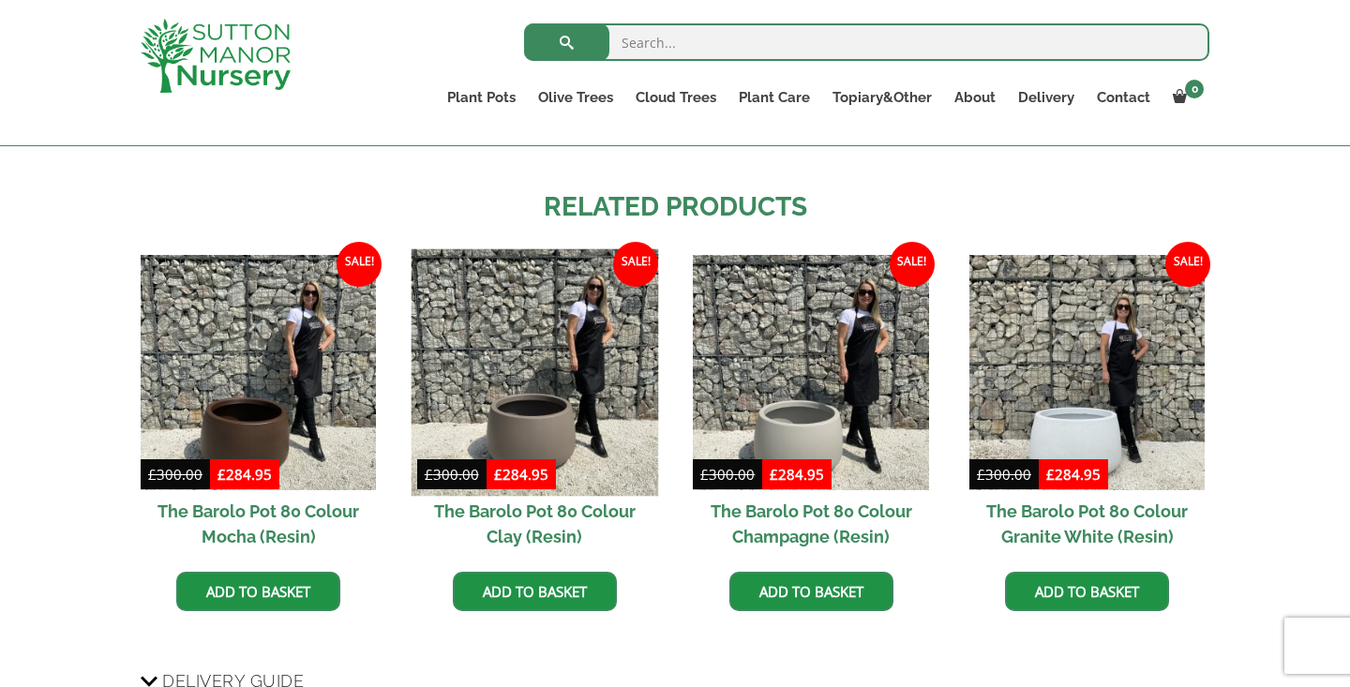
click at [594, 422] on img at bounding box center [535, 372] width 248 height 248
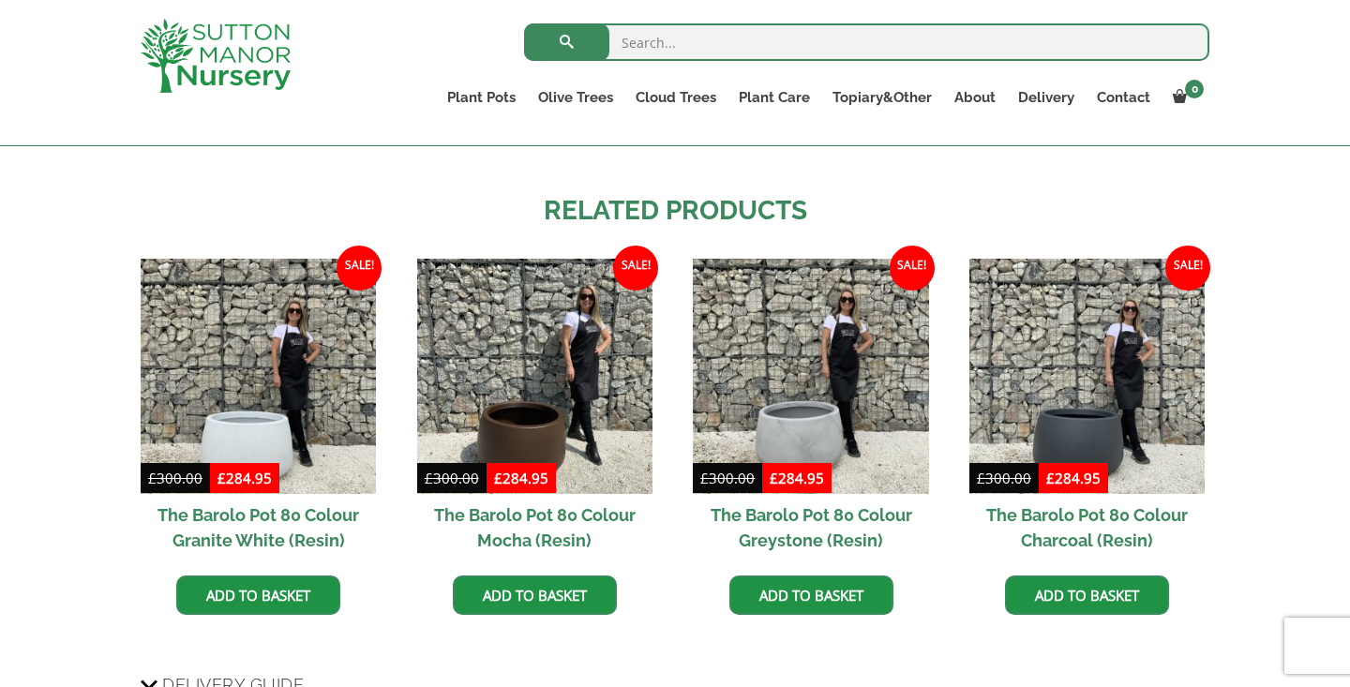
scroll to position [1441, 0]
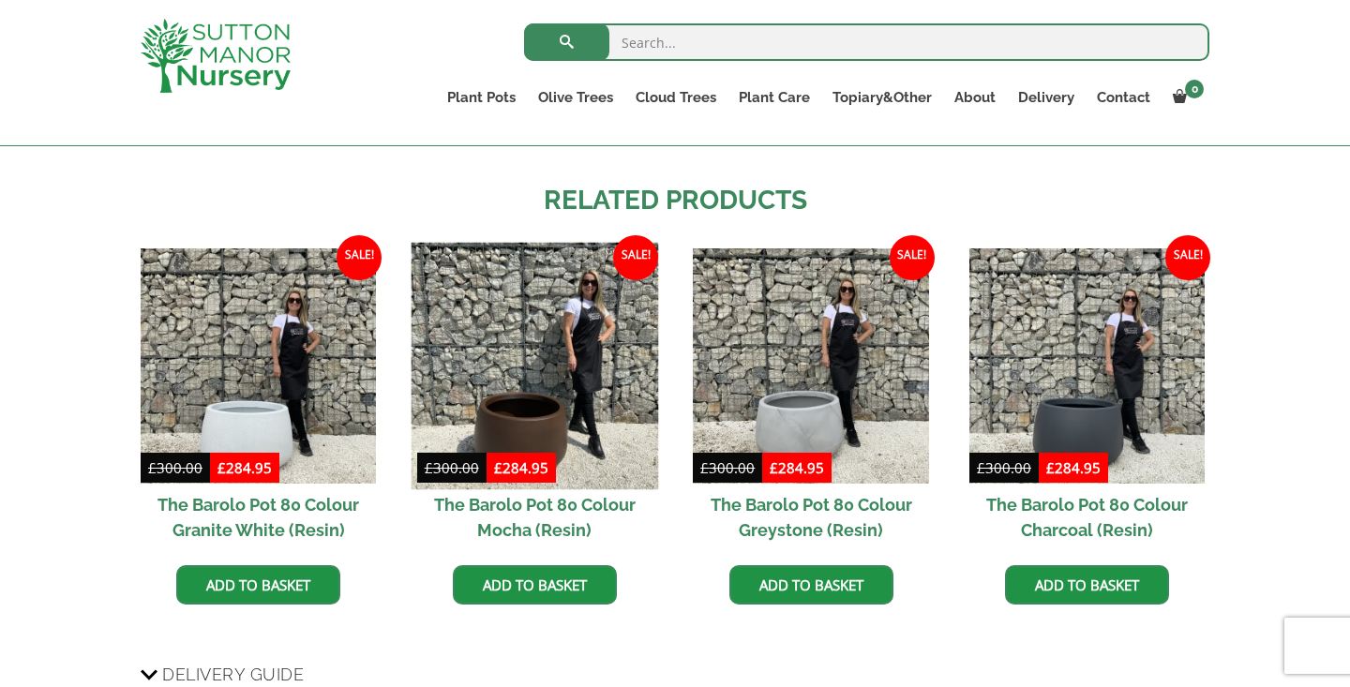
click at [471, 381] on img at bounding box center [535, 366] width 248 height 248
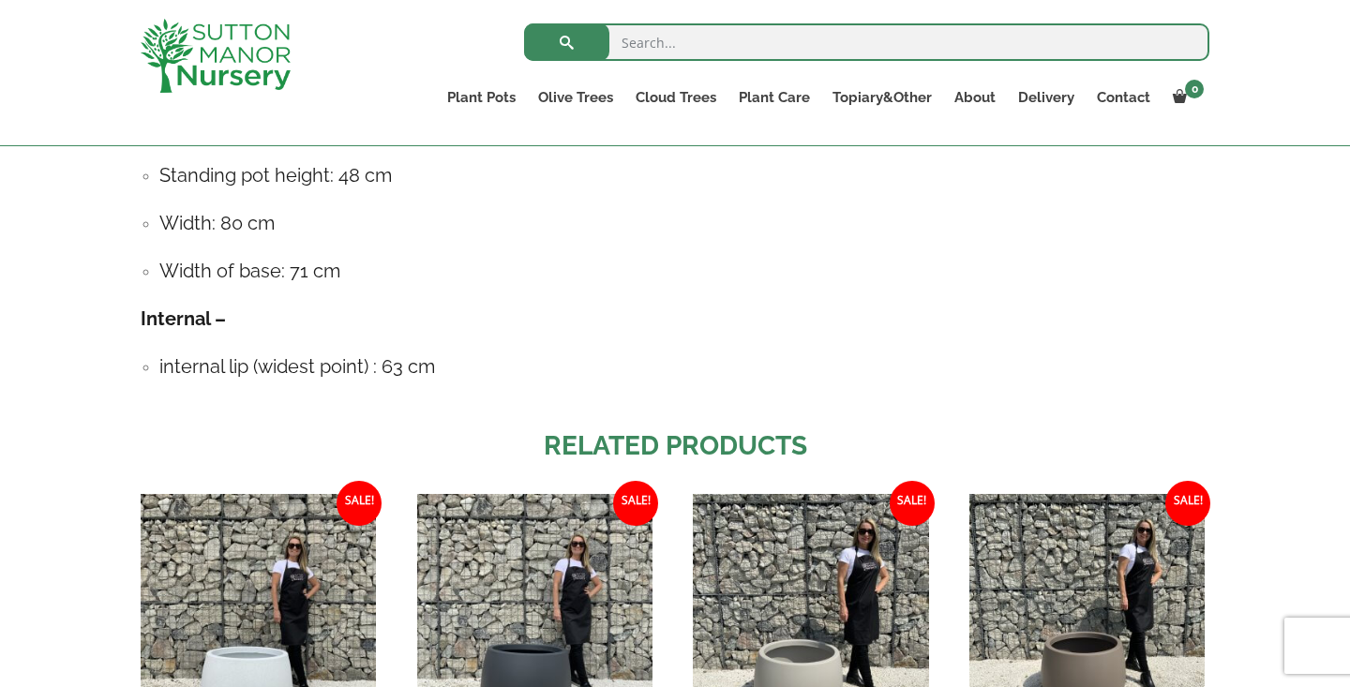
scroll to position [1196, 0]
